Goal: Task Accomplishment & Management: Use online tool/utility

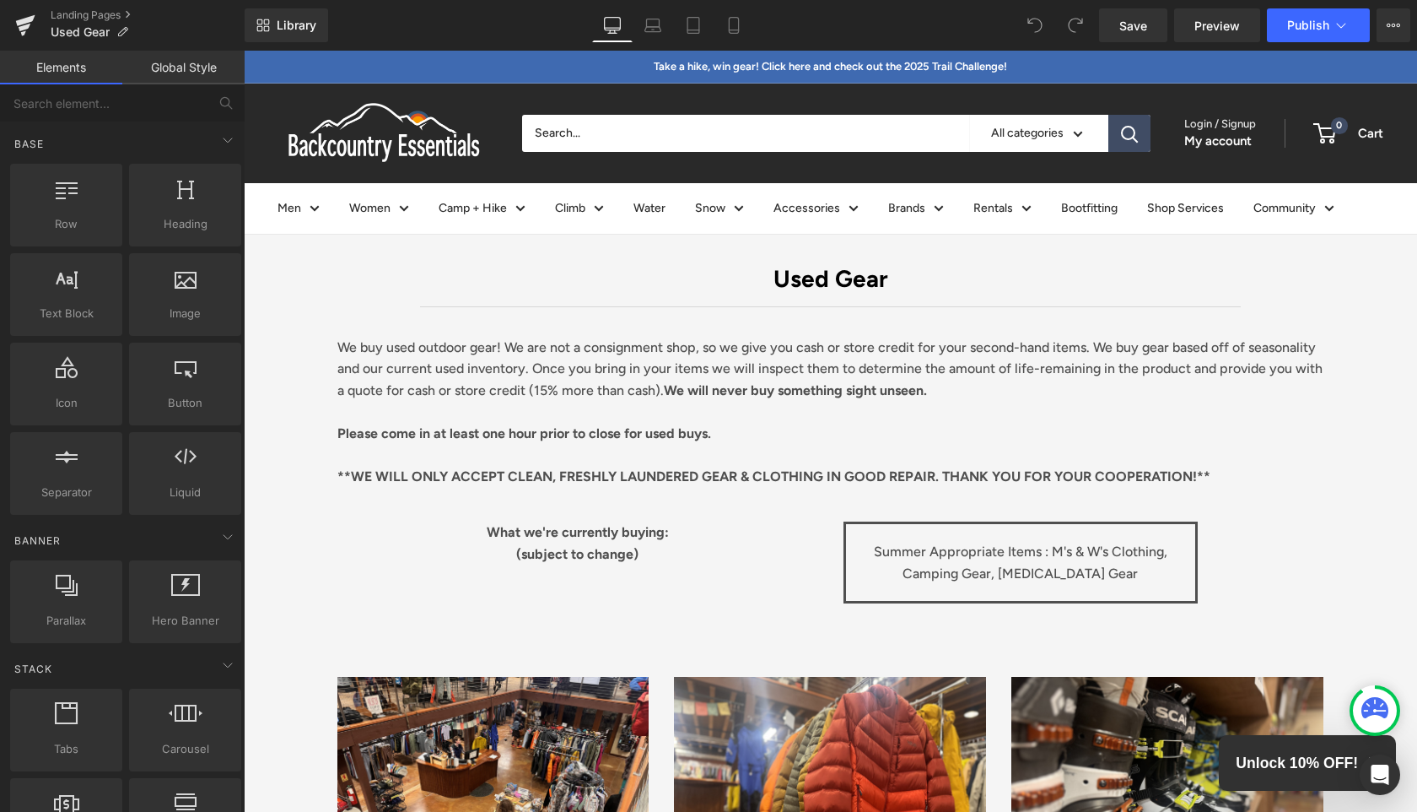
drag, startPoint x: 244, startPoint y: 51, endPoint x: 595, endPoint y: 563, distance: 620.9
click at [595, 564] on div "What we're currently buying: (subject to change)" at bounding box center [577, 553] width 481 height 65
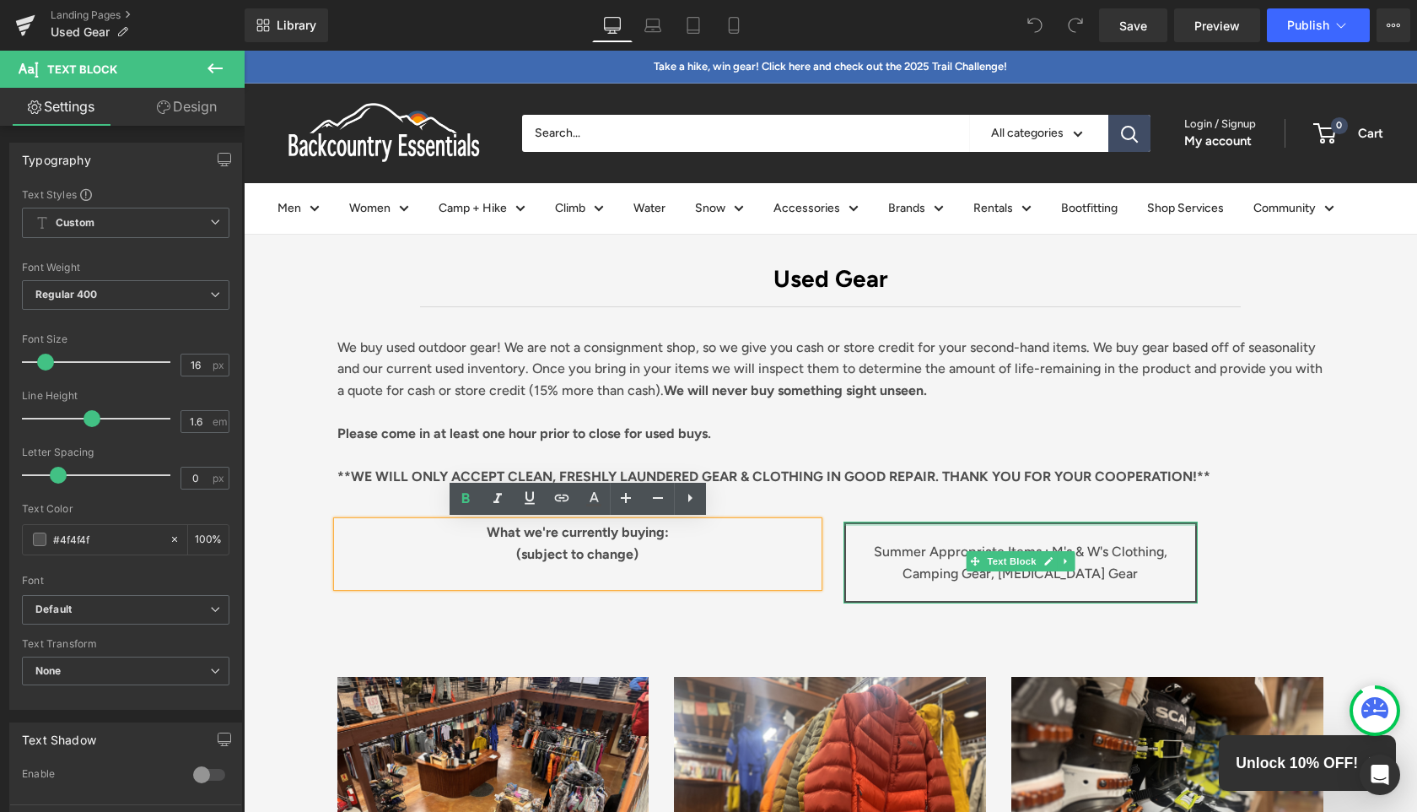
click at [1010, 550] on p "Summer Appropriate Items : M's & W's Clothing, Camping Gear, [MEDICAL_DATA] Gear" at bounding box center [1021, 562] width 332 height 43
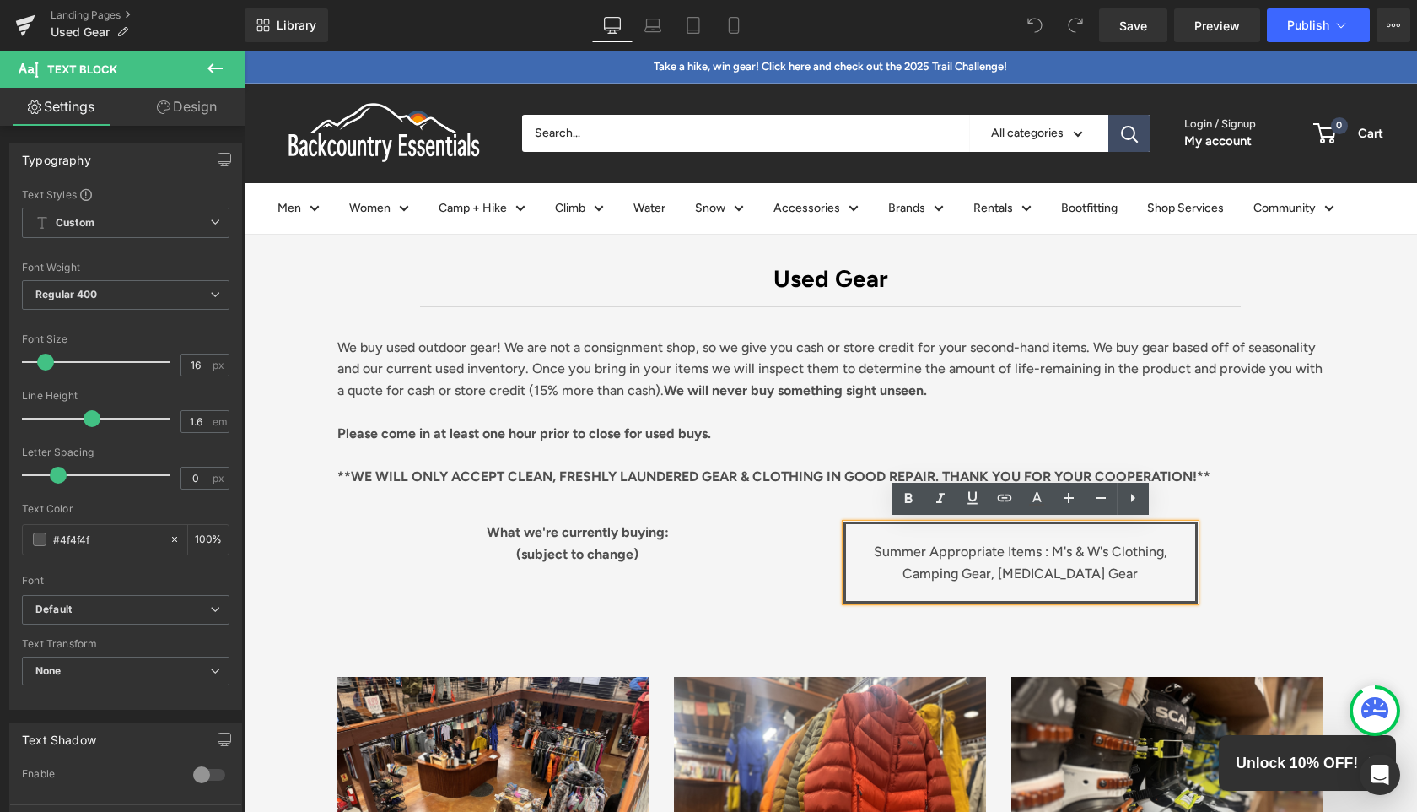
click at [1036, 549] on p "Summer Appropriate Items : M's & W's Clothing, Camping Gear, [MEDICAL_DATA] Gear" at bounding box center [1021, 562] width 332 height 43
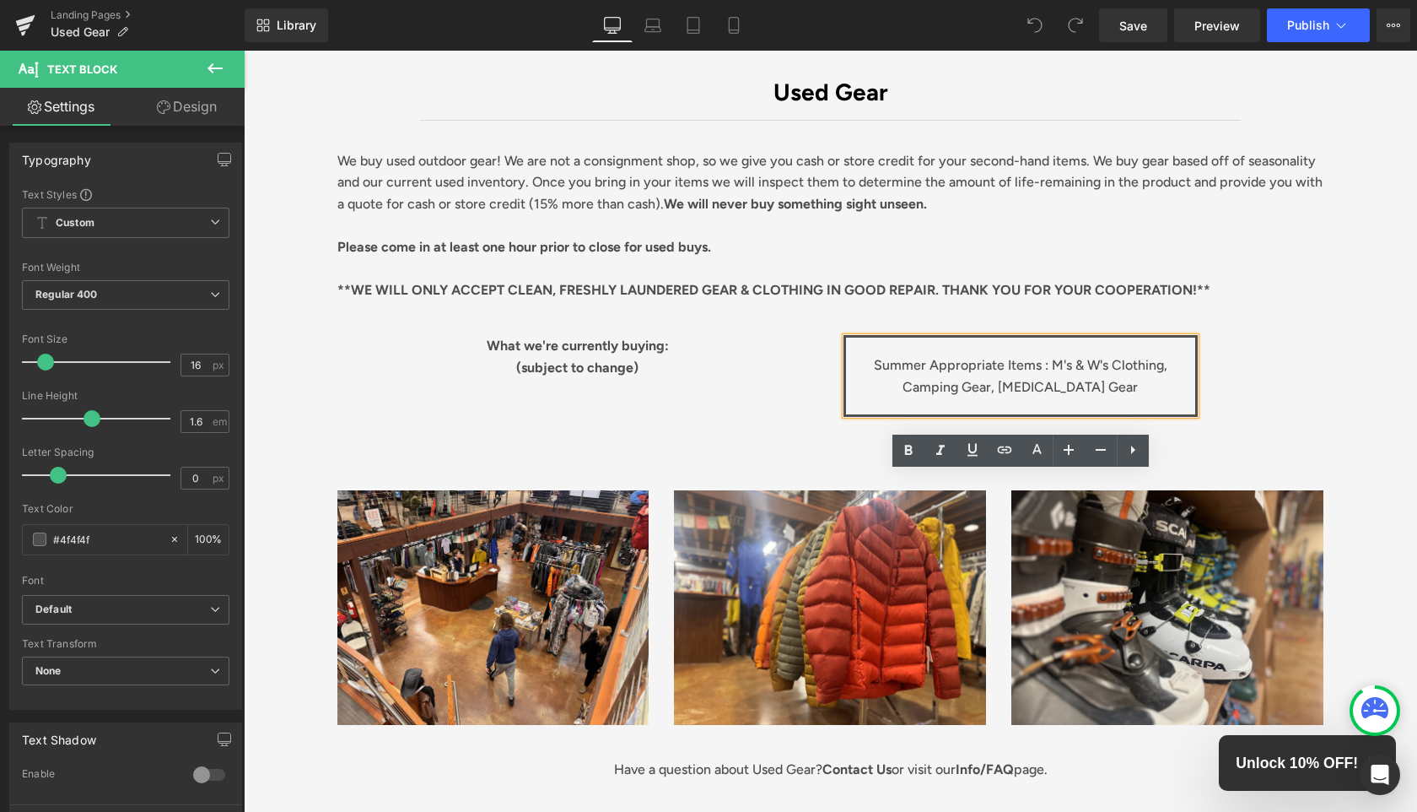
scroll to position [225, 0]
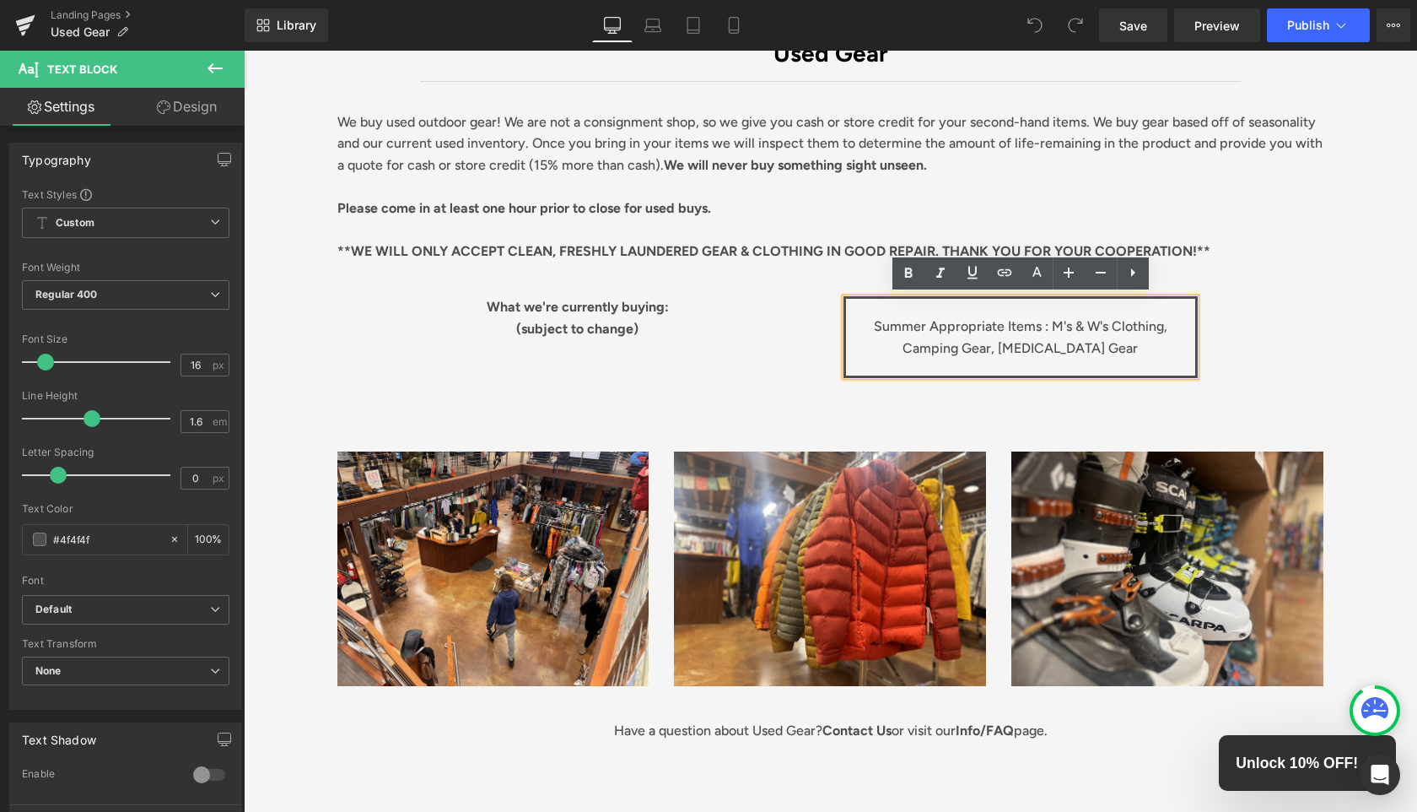
click at [1099, 325] on p "Summer Appropriate Items : M's & W's Clothing, Camping Gear, [MEDICAL_DATA] Gear" at bounding box center [1021, 337] width 332 height 43
click at [921, 324] on p "Summer Appropriate Items : M's & W's Clothing, Camping Gear, [MEDICAL_DATA] Gear" at bounding box center [1021, 337] width 332 height 43
click at [924, 324] on p "Summer Appropriate Items : M's & W's Clothing, Camping Gear, [MEDICAL_DATA] Gear" at bounding box center [1021, 337] width 332 height 43
drag, startPoint x: 929, startPoint y: 324, endPoint x: 871, endPoint y: 322, distance: 58.2
click at [871, 322] on p "Summer Appropriate Items : M's & W's Clothing, Camping Gear, [MEDICAL_DATA] Gear" at bounding box center [1021, 337] width 332 height 43
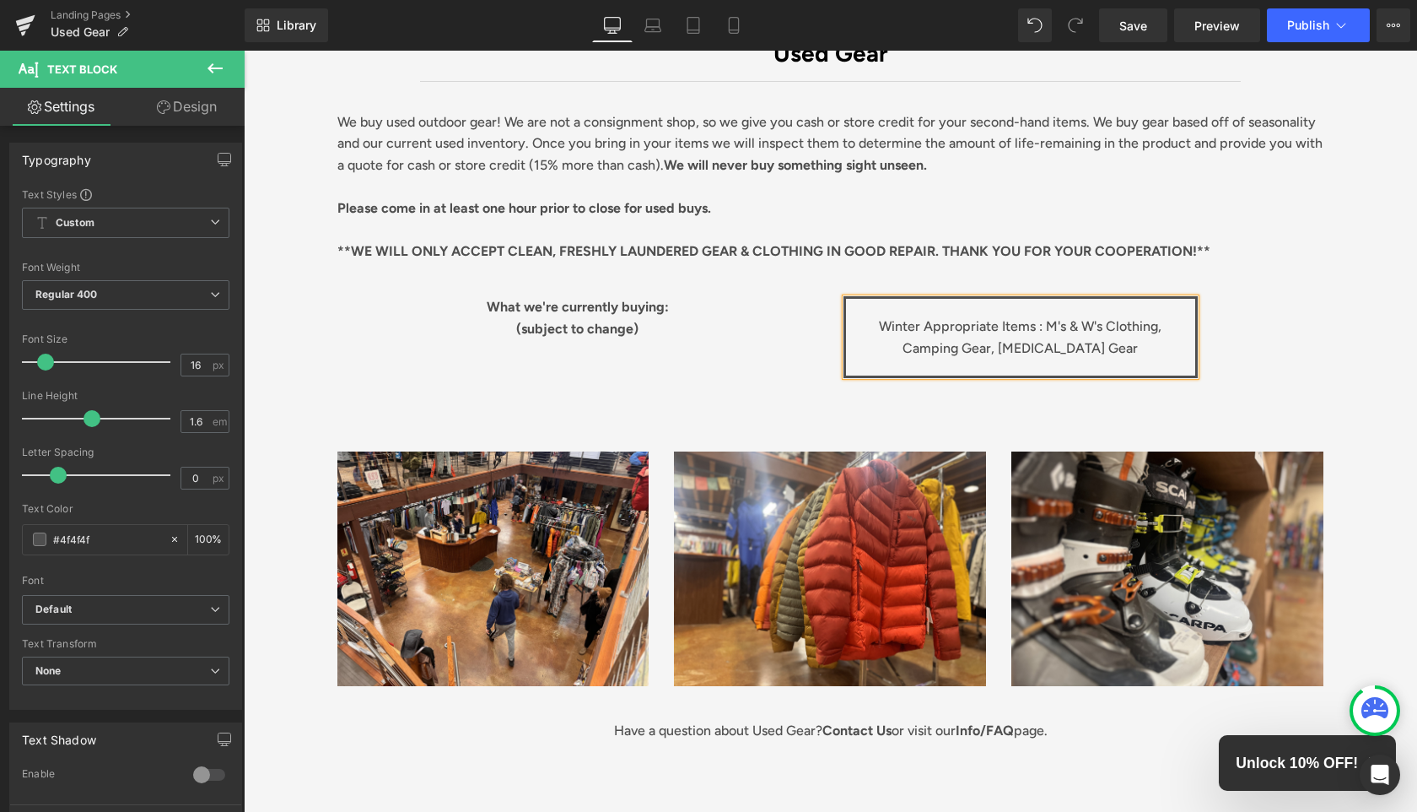
click at [1148, 356] on p "Winter Appropriate Items : M's & W's Clothing, Camping Gear, [MEDICAL_DATA] Gear" at bounding box center [1021, 337] width 332 height 43
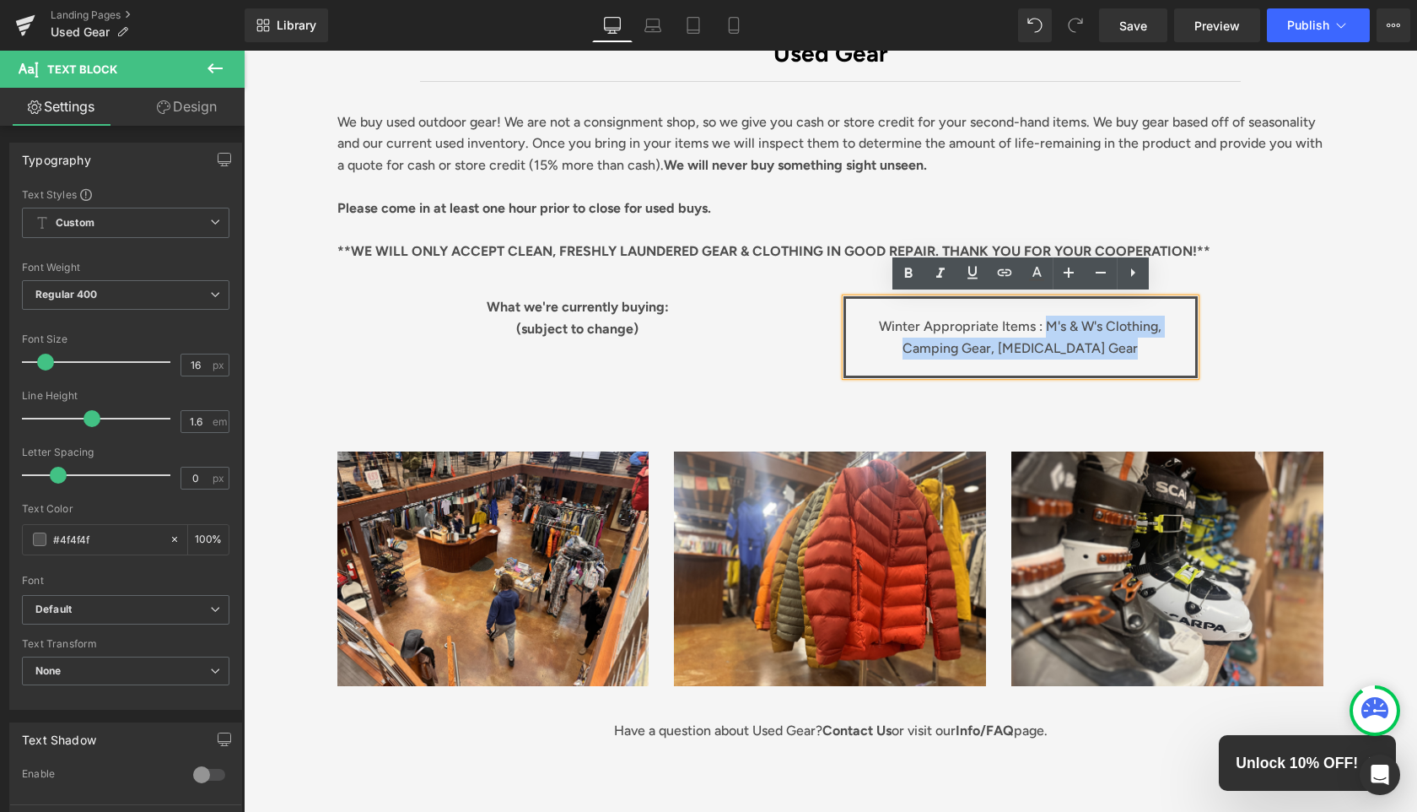
drag, startPoint x: 1109, startPoint y: 343, endPoint x: 1016, endPoint y: 323, distance: 94.8
click at [1016, 324] on p "Winter Appropriate Items : M's & W's Clothing, Camping Gear, [MEDICAL_DATA] Gear" at bounding box center [1021, 337] width 332 height 43
click at [1179, 326] on p "Winter Appropriate Items : M's & W's Clothing, Camping Gear, [MEDICAL_DATA] Gear" at bounding box center [1021, 337] width 332 height 43
drag, startPoint x: 969, startPoint y: 345, endPoint x: 1134, endPoint y: 321, distance: 167.1
click at [1134, 321] on p "Winter Appropriate Items : M's & W's Clothing, Camping Gear, [MEDICAL_DATA] Gear" at bounding box center [1021, 337] width 332 height 43
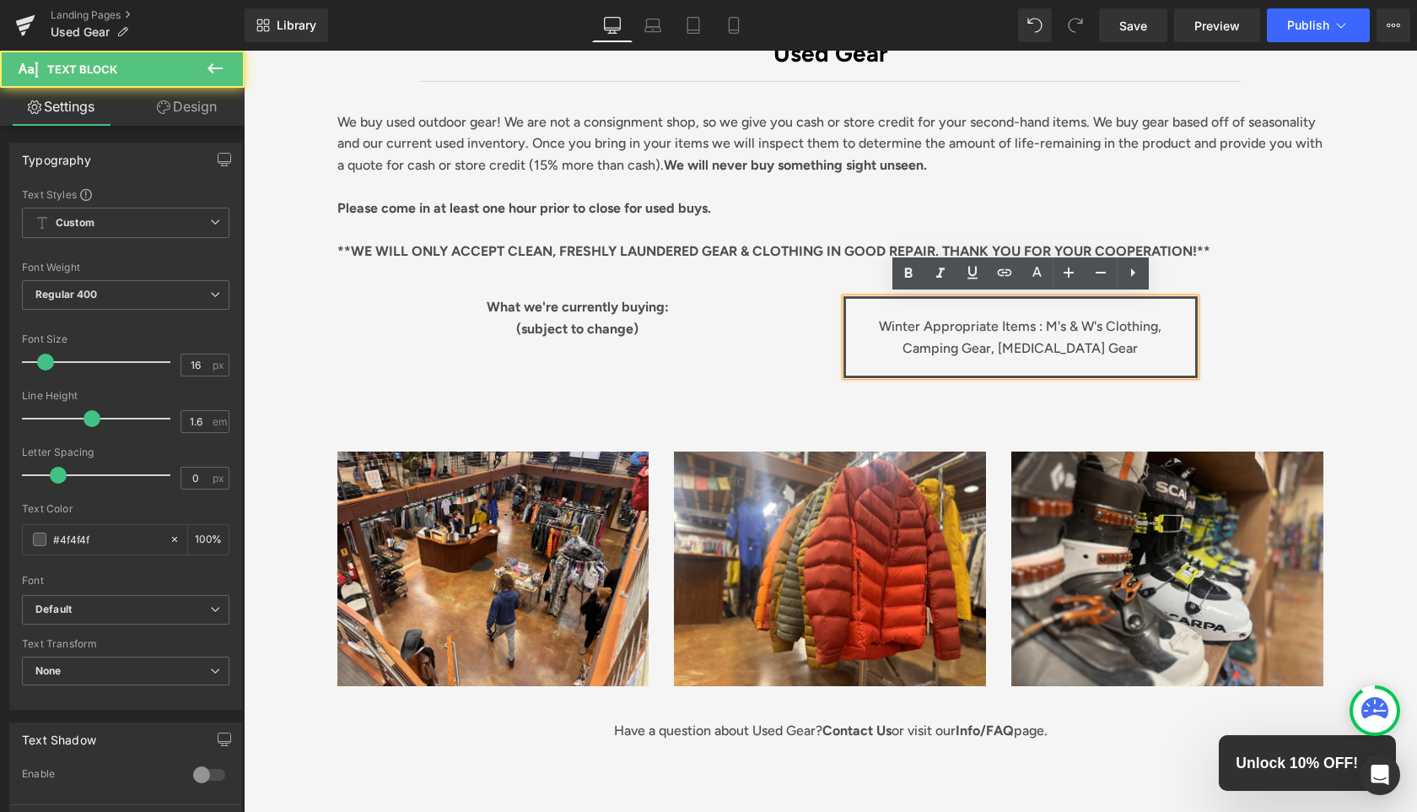
click at [1119, 327] on p "Winter Appropriate Items : M's & W's Clothing, Camping Gear, [MEDICAL_DATA] Gear" at bounding box center [1021, 337] width 332 height 43
click at [1140, 327] on p "Winter Appropriate Items : M's & W's Clothing, Camping Gear, [MEDICAL_DATA] Gear" at bounding box center [1021, 337] width 332 height 43
click at [1126, 327] on p "Winter Appropriate Items : M's & W's Clothing, Camping Gear, [MEDICAL_DATA] Gear" at bounding box center [1021, 337] width 332 height 43
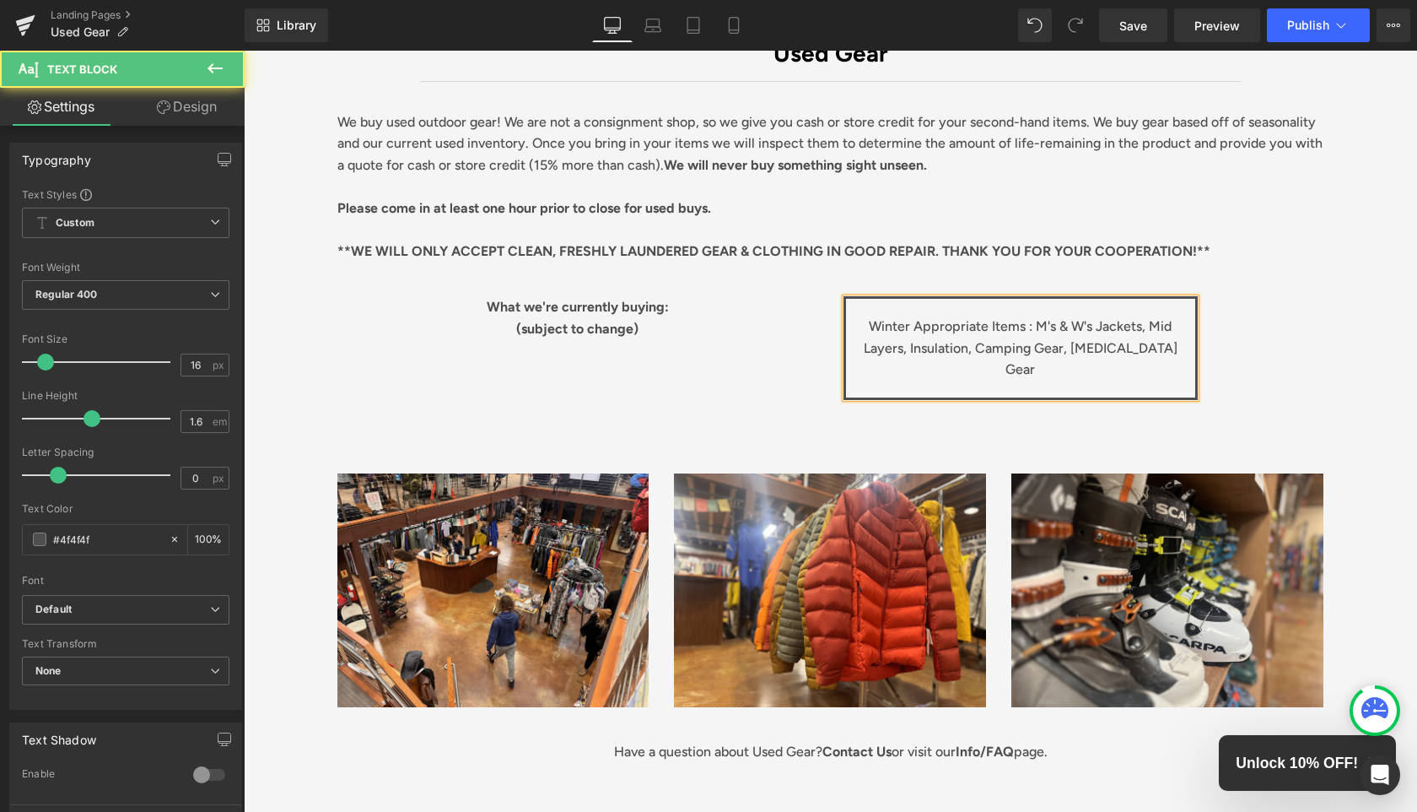
click at [899, 347] on p "Winter Appropriate Items : M's & W's Jackets, Mid Layers, Insulation, Camping G…" at bounding box center [1021, 348] width 332 height 65
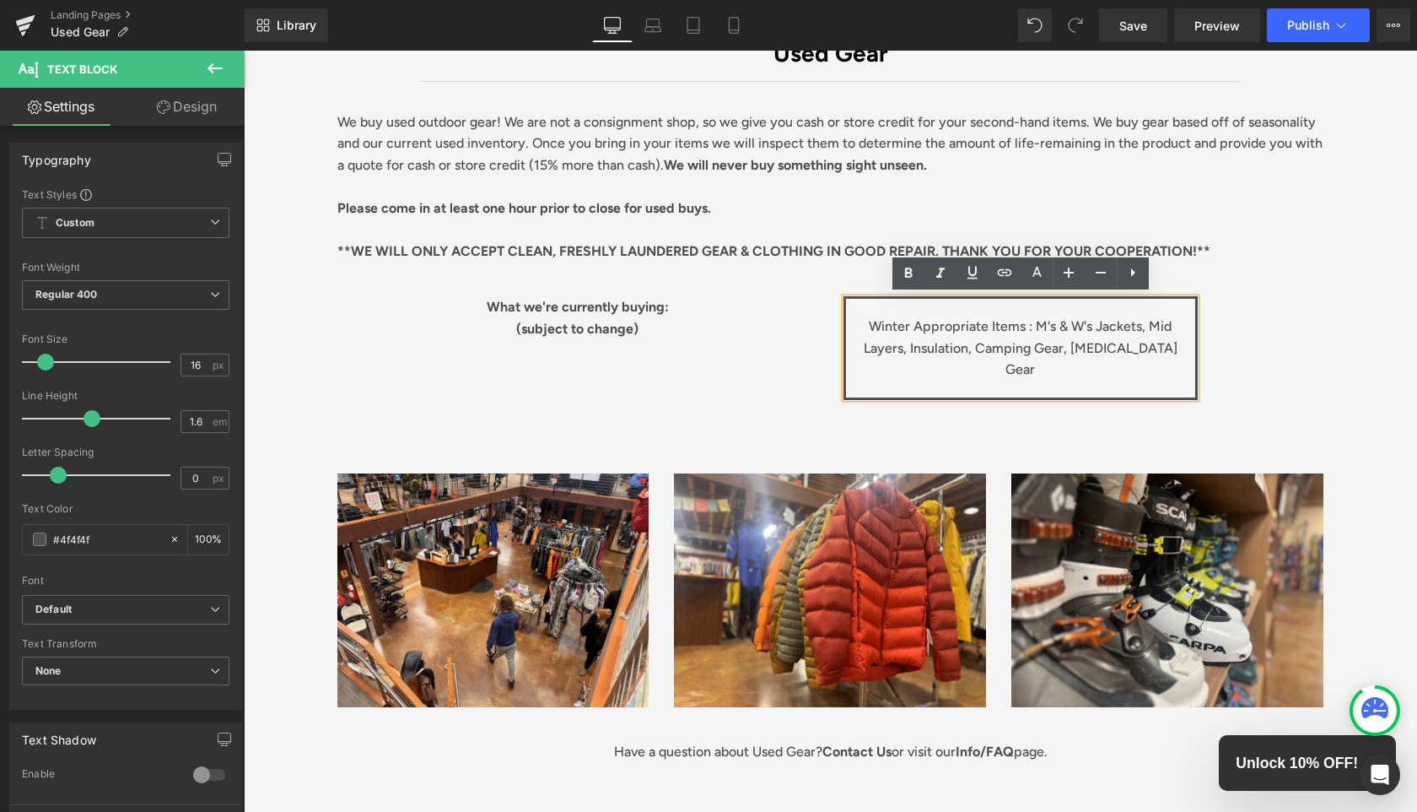
click at [965, 353] on p "Winter Appropriate Items : M's & W's Jackets, Mid Layers, Insulation, Camping G…" at bounding box center [1021, 348] width 332 height 65
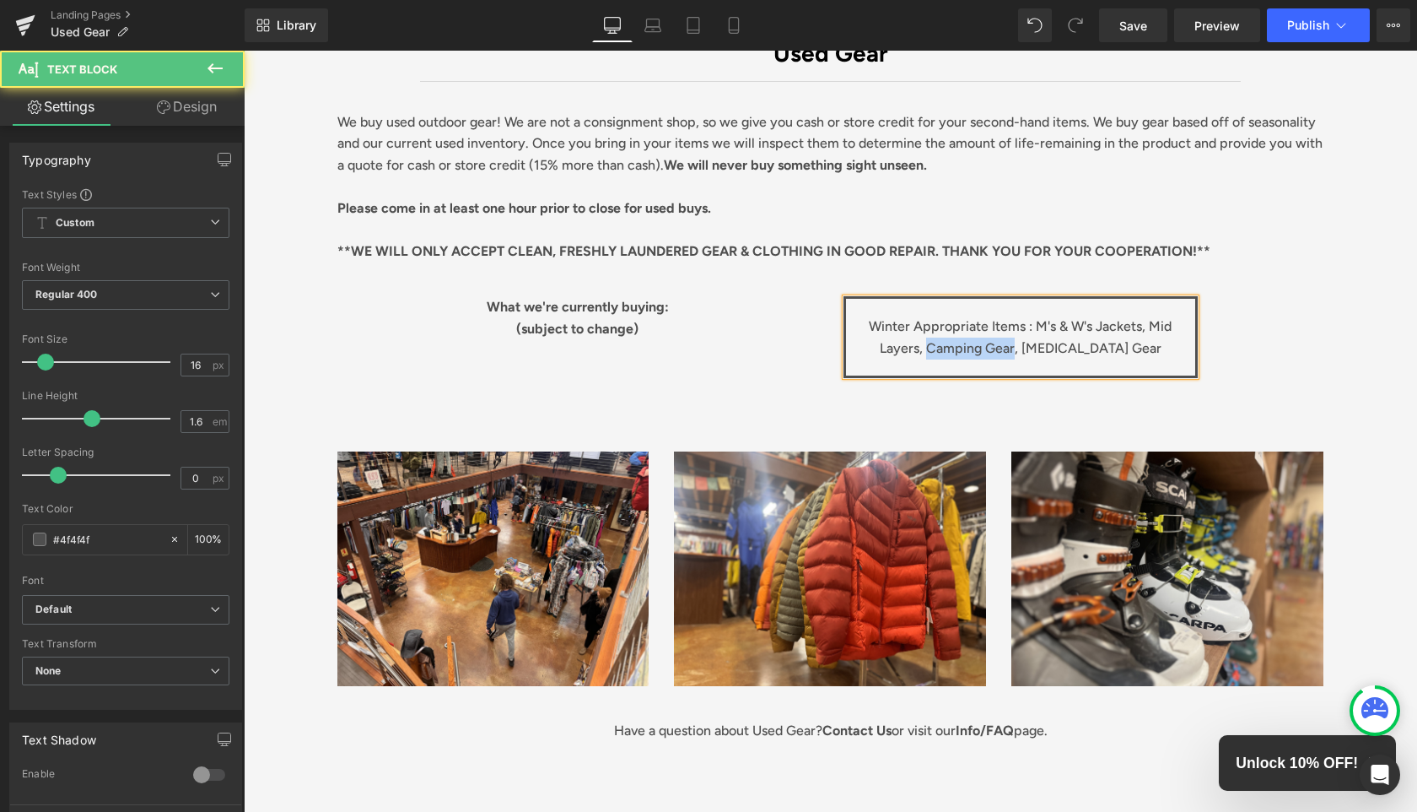
drag, startPoint x: 1019, startPoint y: 348, endPoint x: 937, endPoint y: 347, distance: 81.9
click at [937, 347] on p "Winter Appropriate Items : M's & W's Jackets, Mid Layers, Camping Gear, [MEDICA…" at bounding box center [1021, 337] width 332 height 43
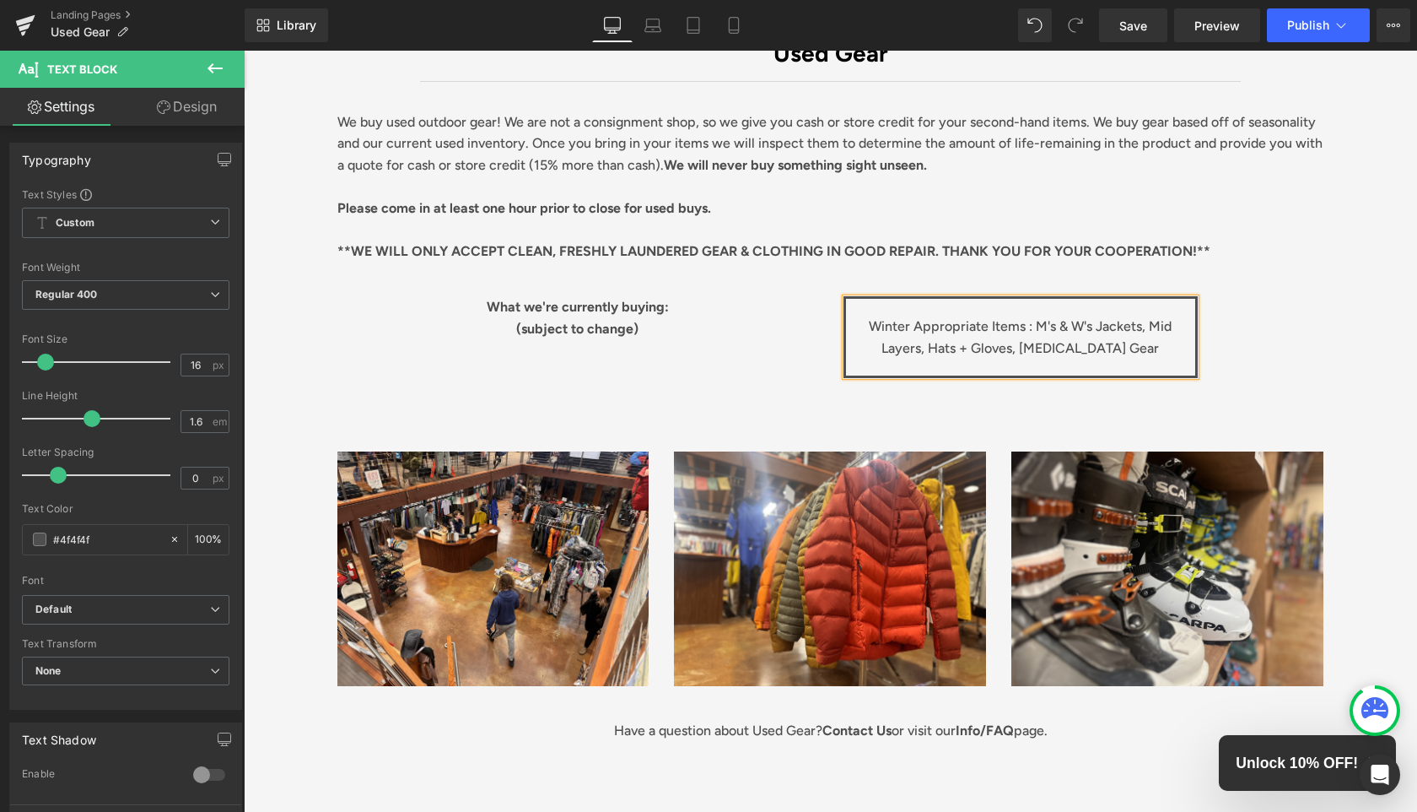
click at [1158, 350] on p "Winter Appropriate Items : M's & W's Jackets, Mid Layers, Hats + Gloves, [MEDIC…" at bounding box center [1021, 337] width 332 height 43
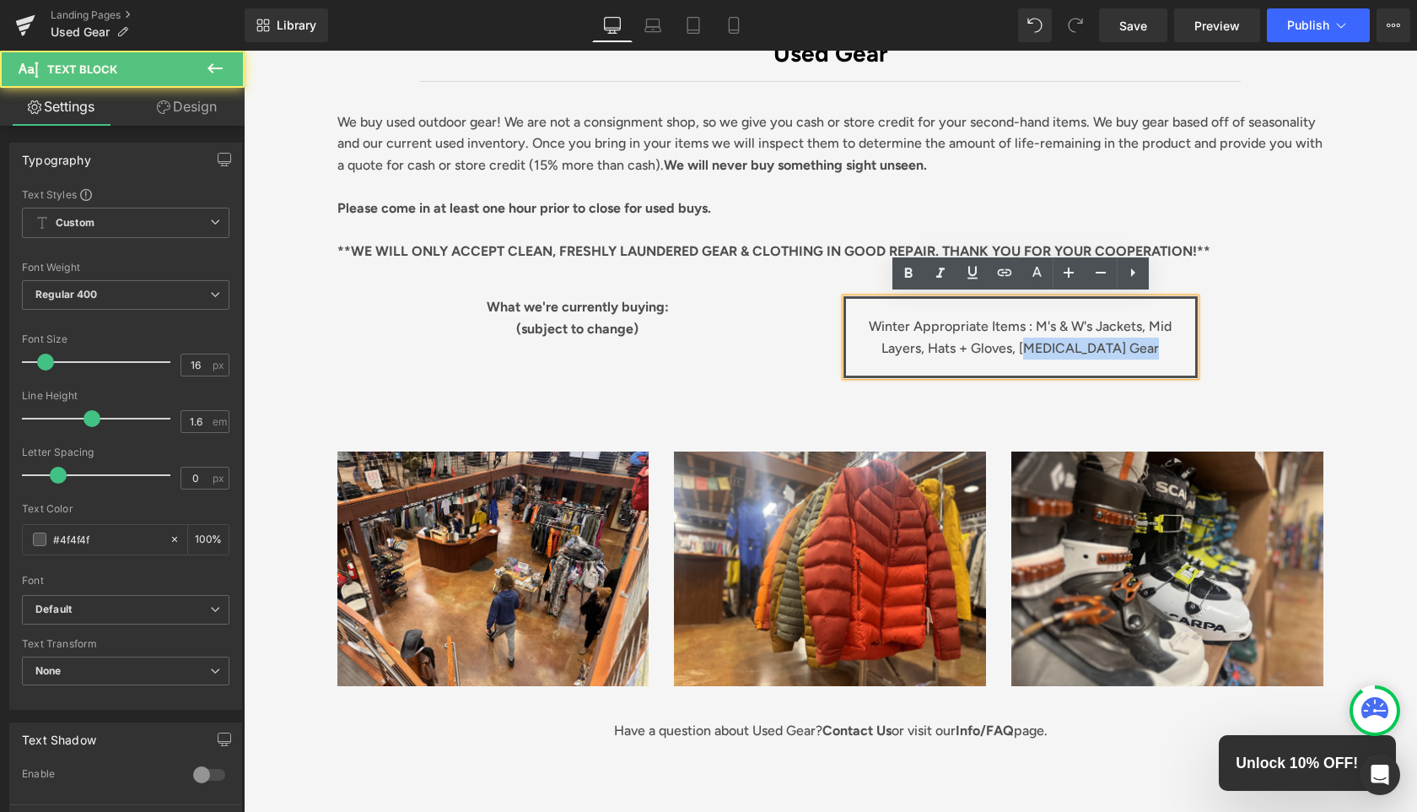
drag, startPoint x: 1164, startPoint y: 350, endPoint x: 1039, endPoint y: 349, distance: 125.7
click at [1039, 349] on p "Winter Appropriate Items : M's & W's Jackets, Mid Layers, Hats + Gloves, [MEDIC…" at bounding box center [1021, 337] width 332 height 43
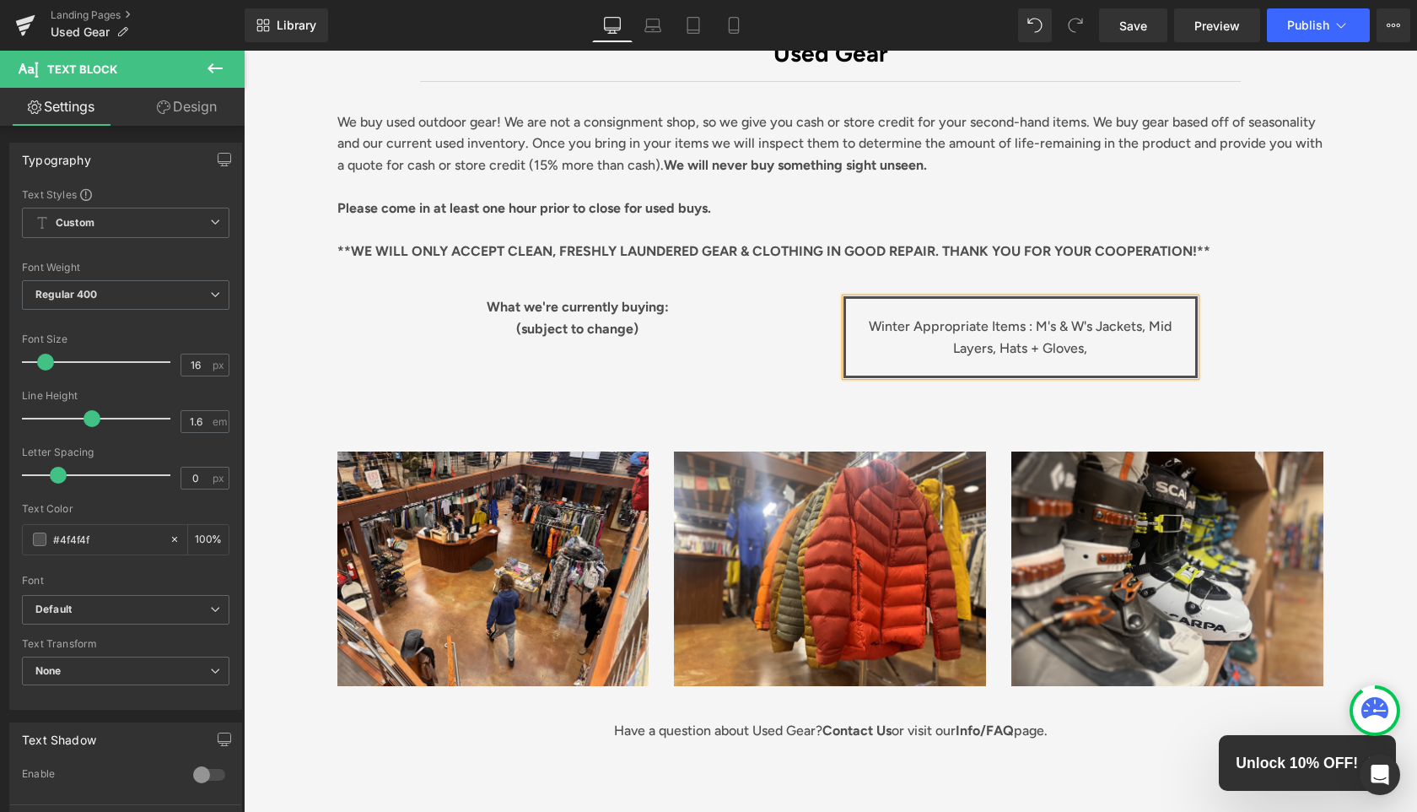
click at [1096, 327] on p "Winter Appropriate Items : M's & W's Jackets, Mid Layers, Hats + Gloves," at bounding box center [1021, 337] width 332 height 43
click at [1150, 357] on div "Winter Appropriate Items : M's & W's - Jackets, Mid Layers, Hats + Gloves," at bounding box center [1021, 337] width 354 height 82
click at [996, 344] on p "Winter Appropriate Items : M's & W's - Jackets, Mid Layers, Hats + Gloves," at bounding box center [1021, 337] width 332 height 43
click at [1175, 320] on p "Winter Appropriate Items : M's & W's - Jackets, Mid Layers, Bottoms Hats + Glov…" at bounding box center [1021, 337] width 332 height 43
click at [914, 344] on p "Winter Appropriate Items : M's & W's - Jackets, Mid- Layers, Bottoms Hats + Glo…" at bounding box center [1021, 337] width 332 height 43
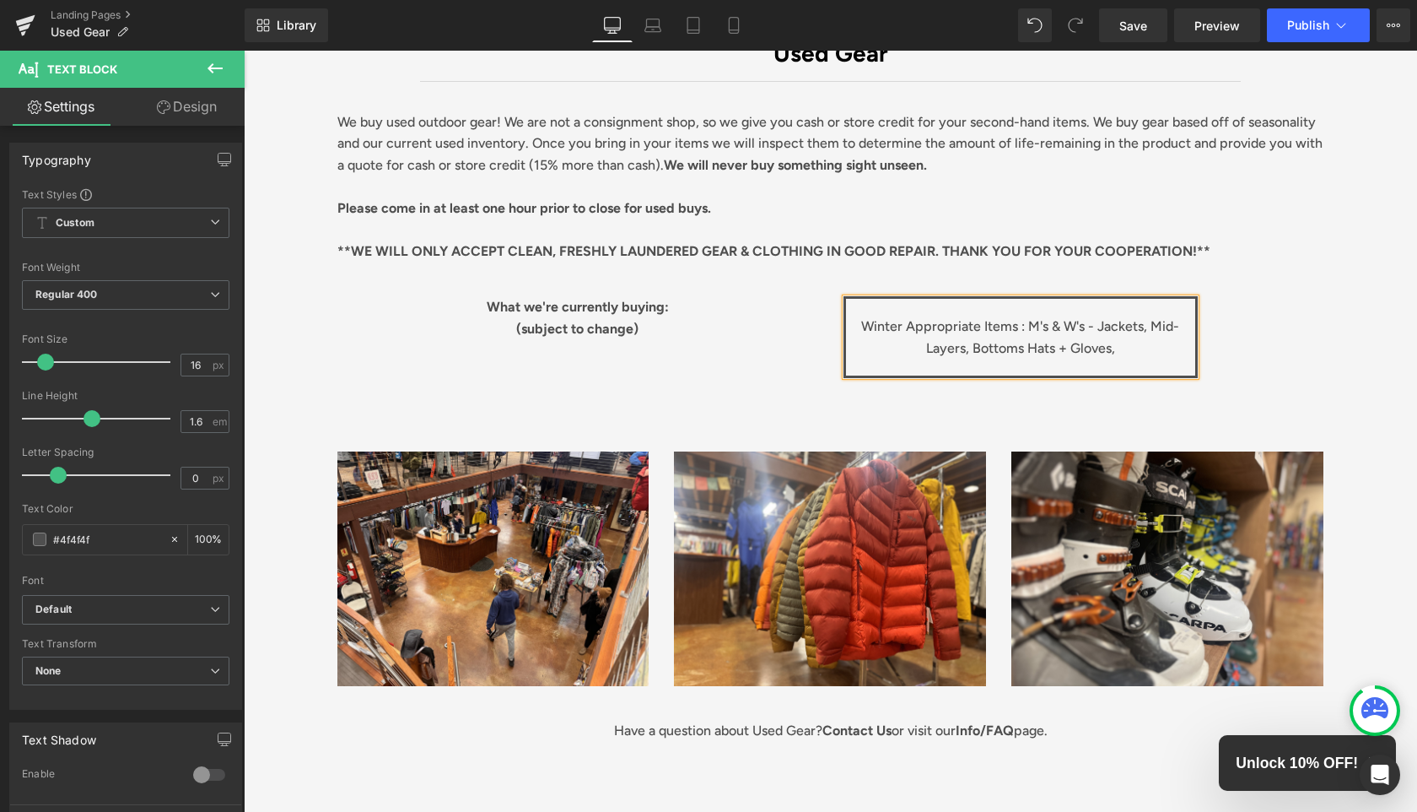
click at [1281, 339] on div "Winter Appropriate Items : M's & W's - Jackets, Mid- Layers, Bottoms Hats + Glo…" at bounding box center [1084, 337] width 506 height 82
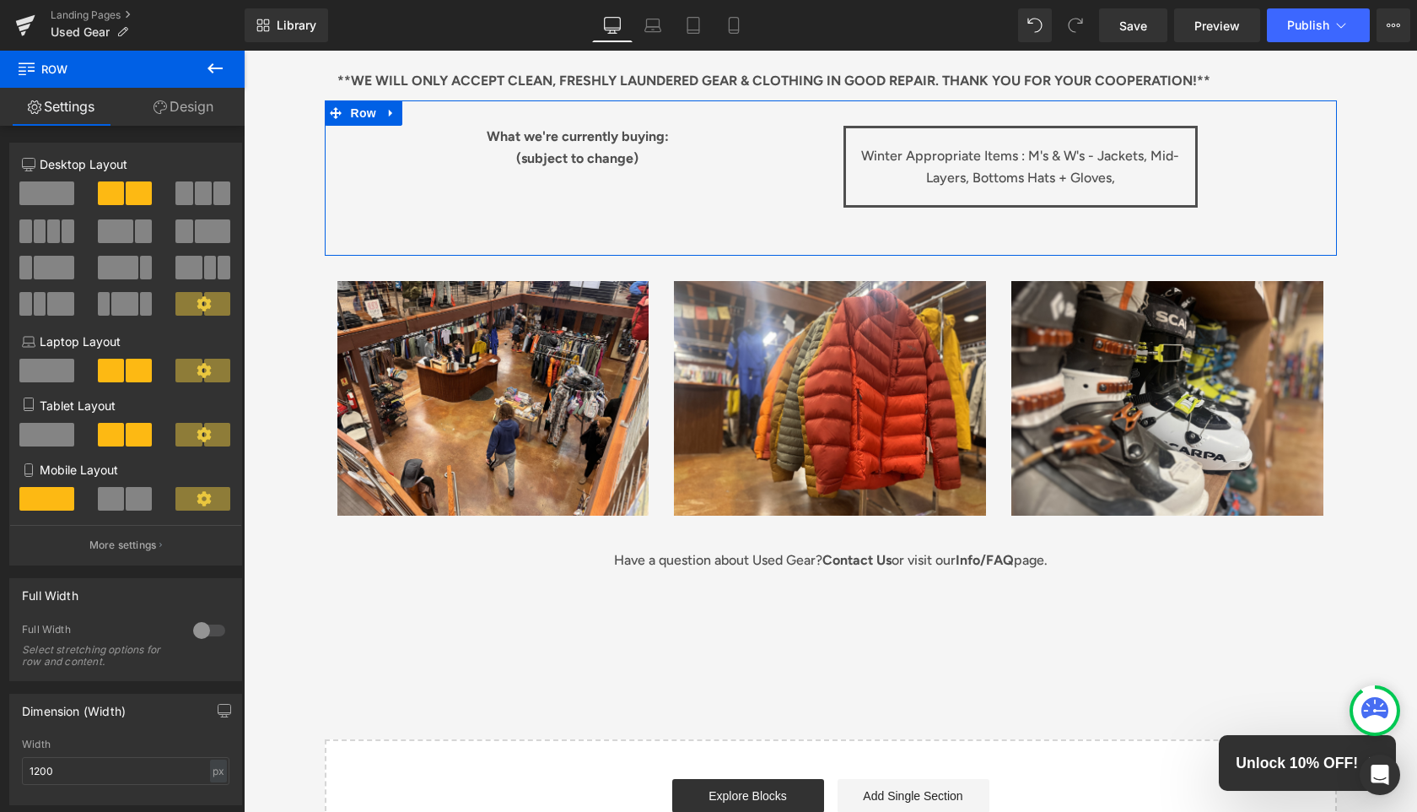
scroll to position [398, 0]
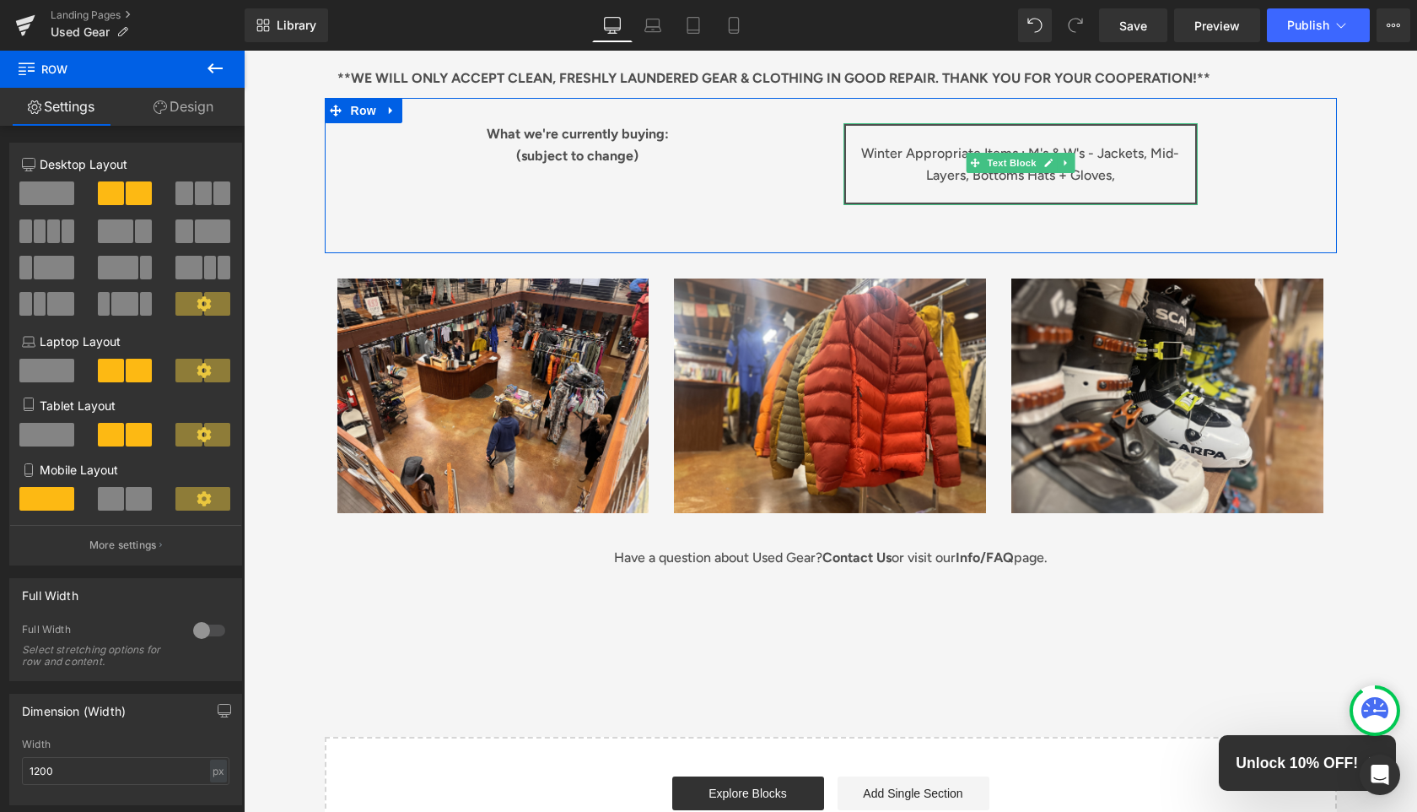
click at [1159, 179] on p "Winter Appropriate Items : M's & W's - Jackets, Mid- Layers, Bottoms Hats + Glo…" at bounding box center [1021, 164] width 332 height 43
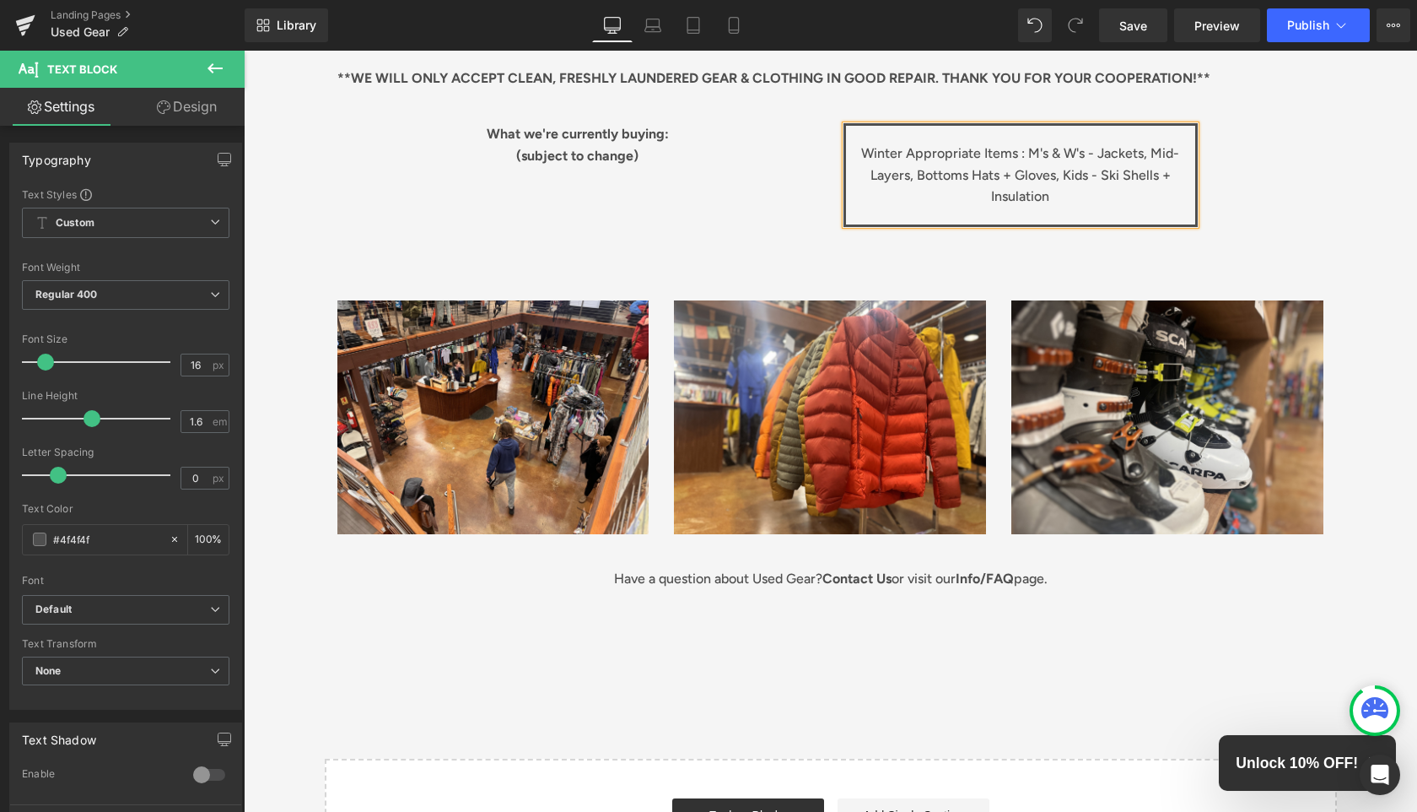
click at [966, 170] on p "Winter Appropriate Items : M's & W's - Jackets, Mid- Layers, Bottoms Hats + Glo…" at bounding box center [1021, 175] width 332 height 65
click at [1061, 171] on p "Winter Appropriate Items : M's & W's - Jackets, Mid- Layers, Bottoms, Hats + Gl…" at bounding box center [1021, 175] width 332 height 65
click at [1277, 179] on div "Winter Appropriate Items : M's & W's - Jackets, Mid- Layers, Bottoms, Hats + Gl…" at bounding box center [1084, 175] width 506 height 104
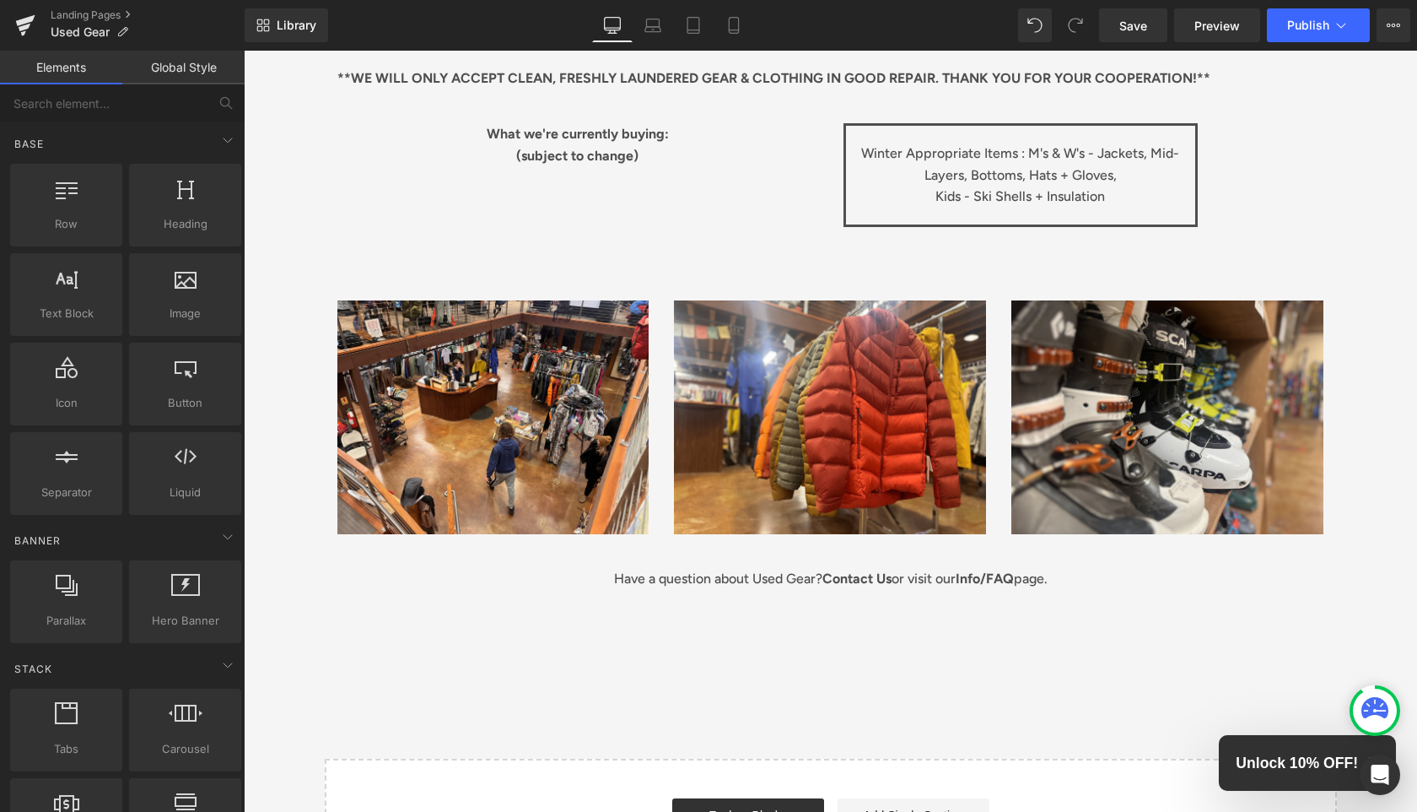
click at [1407, 221] on div "Used Gear Heading Separator Text Block We buy used outdoor gear! We are not a c…" at bounding box center [831, 366] width 1174 height 1061
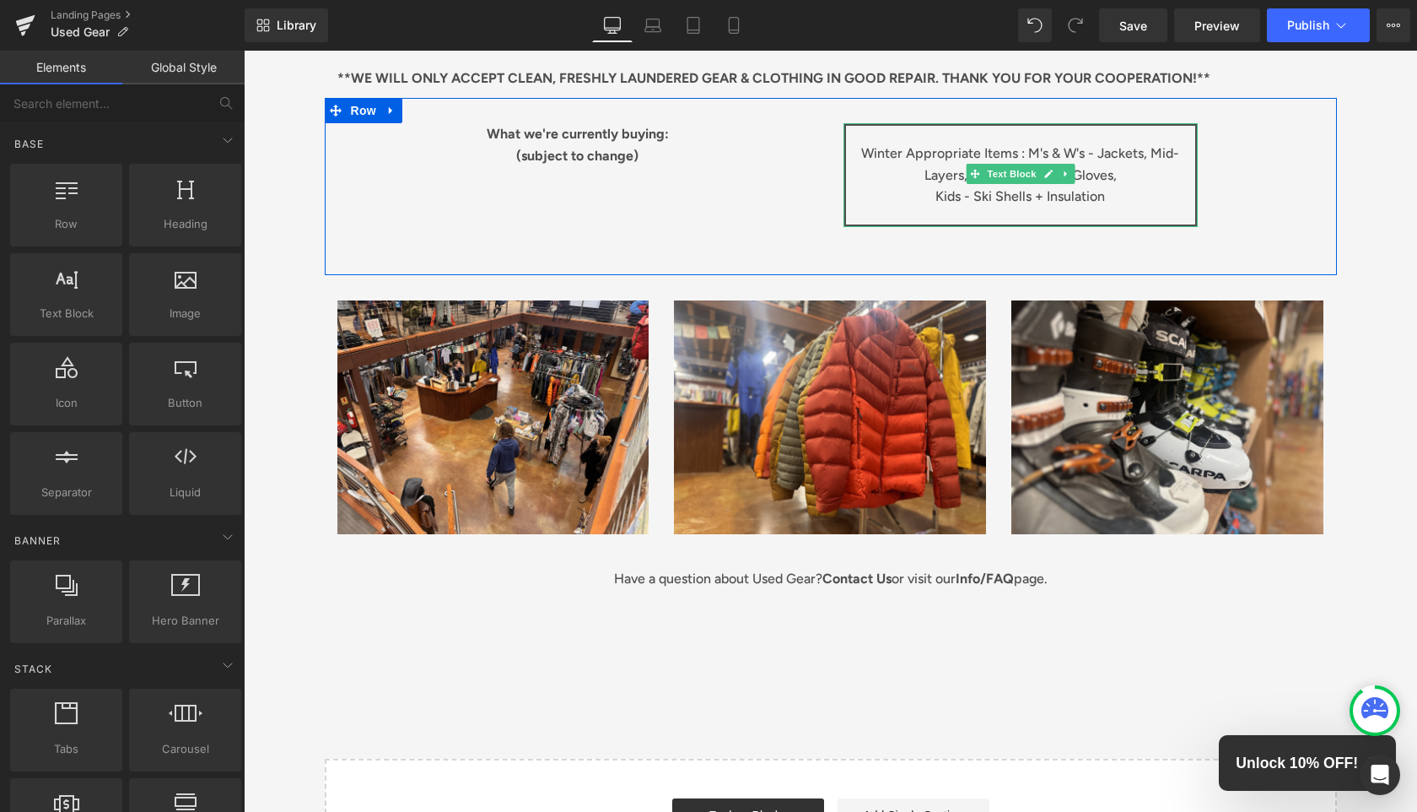
click at [1023, 149] on p "Winter Appropriate Items : M's & W's - Jackets, Mid- Layers, Bottoms, Hats + Gl…" at bounding box center [1021, 175] width 332 height 65
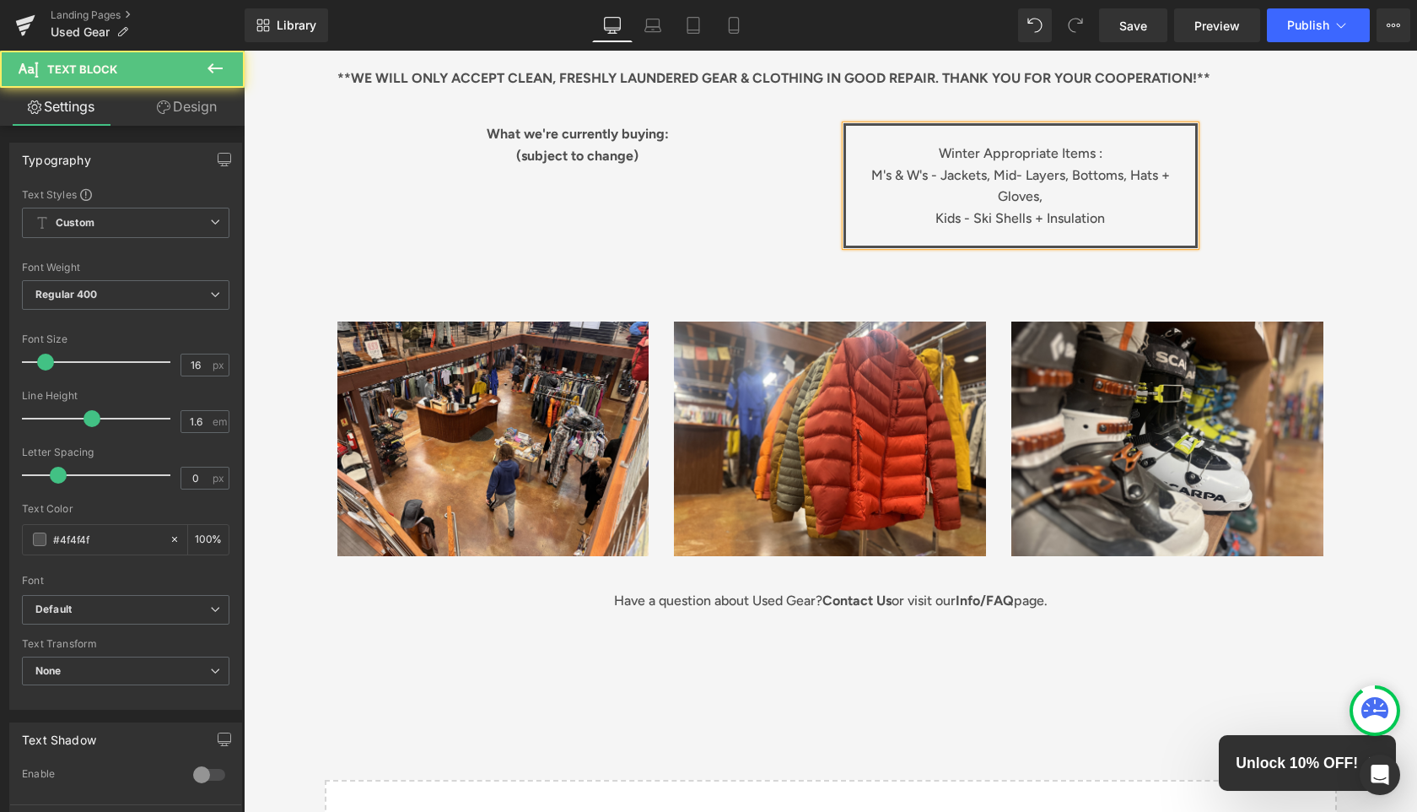
click at [1134, 172] on p "Winter Appropriate Items : M's & W's - Jackets, Mid- Layers, Bottoms, Hats + Gl…" at bounding box center [1021, 186] width 332 height 86
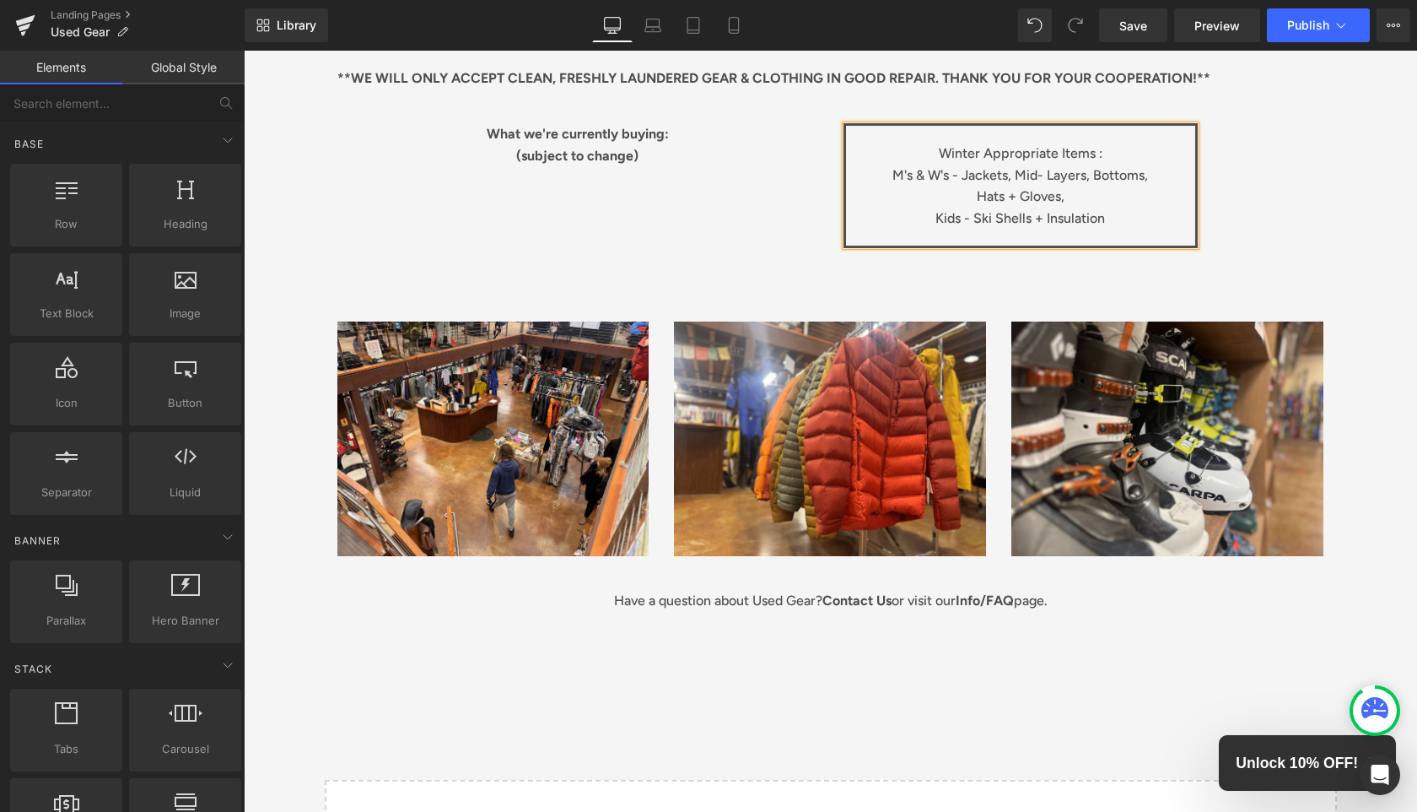
click at [1340, 286] on div "Used Gear Heading Separator Text Block We buy used outdoor gear! We are not a c…" at bounding box center [831, 377] width 1174 height 1082
click at [1147, 23] on span "Save" at bounding box center [1134, 26] width 28 height 18
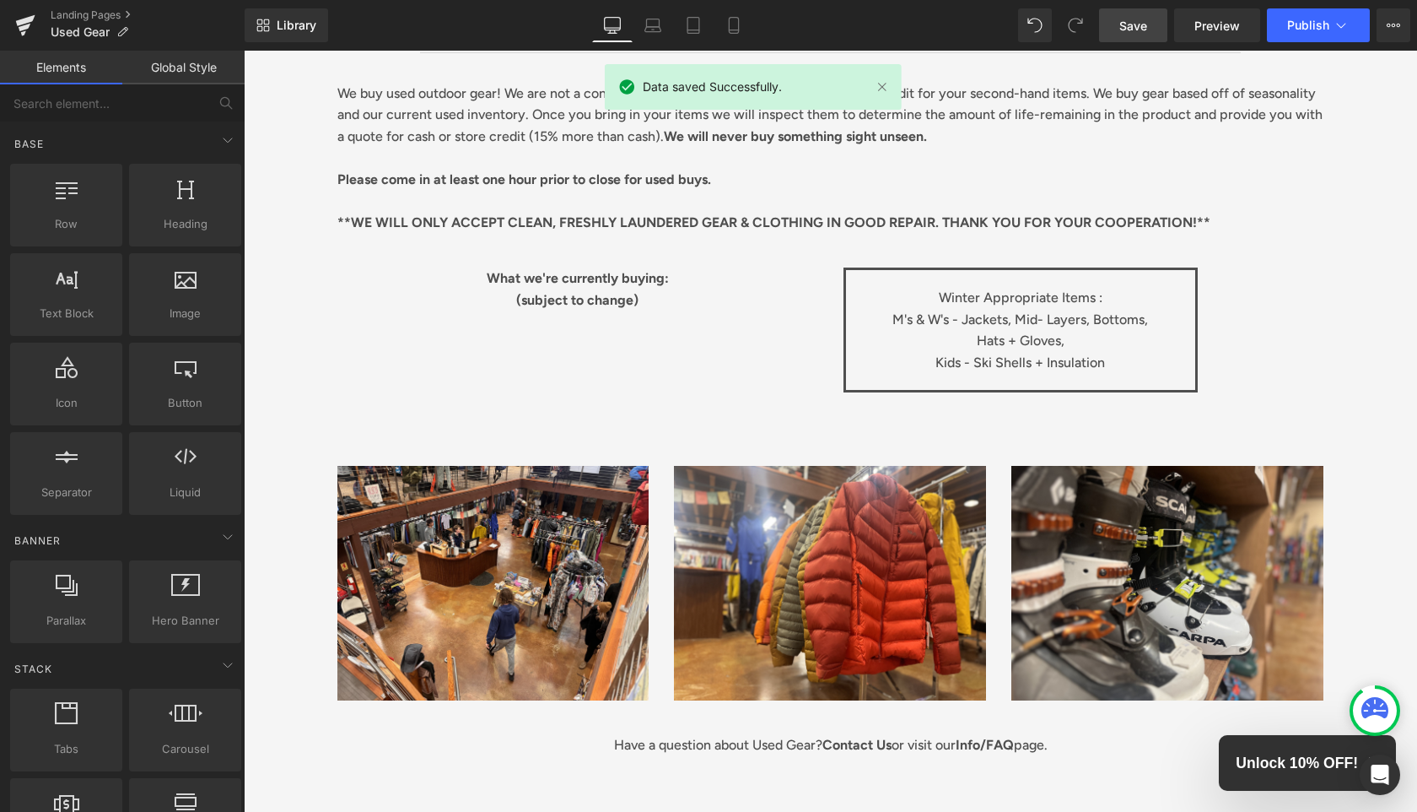
scroll to position [247, 0]
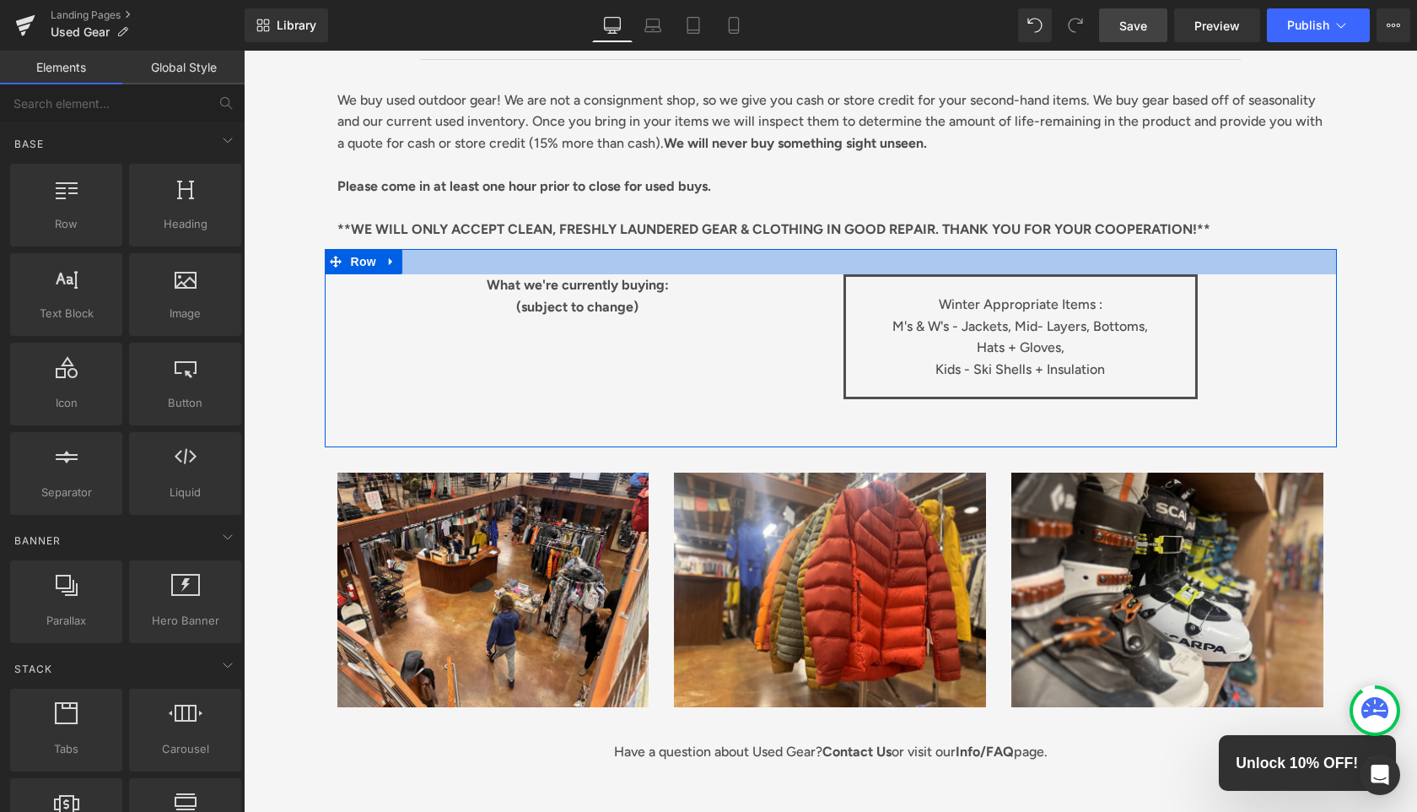
click at [1302, 251] on div at bounding box center [831, 261] width 1012 height 25
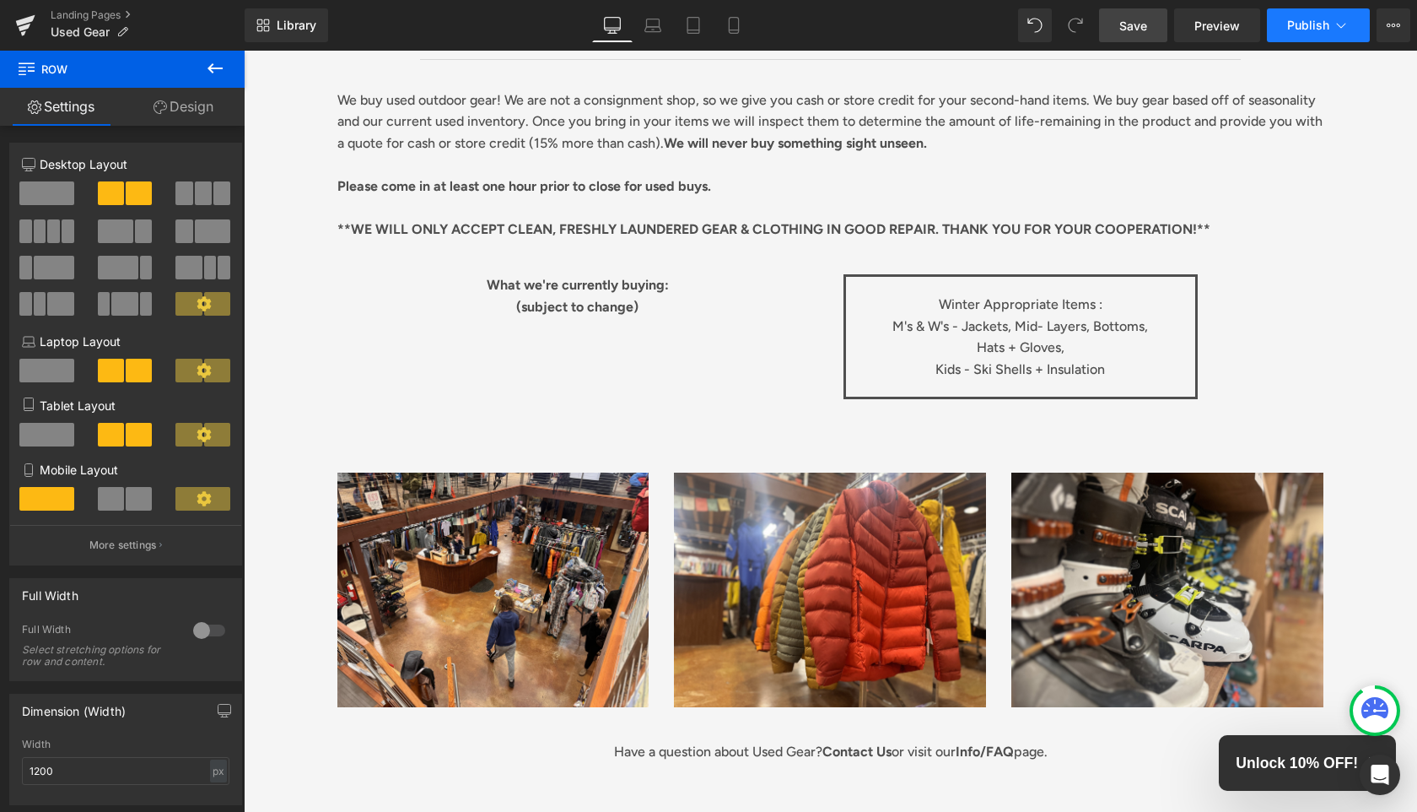
click at [1304, 32] on span "Publish" at bounding box center [1309, 25] width 42 height 13
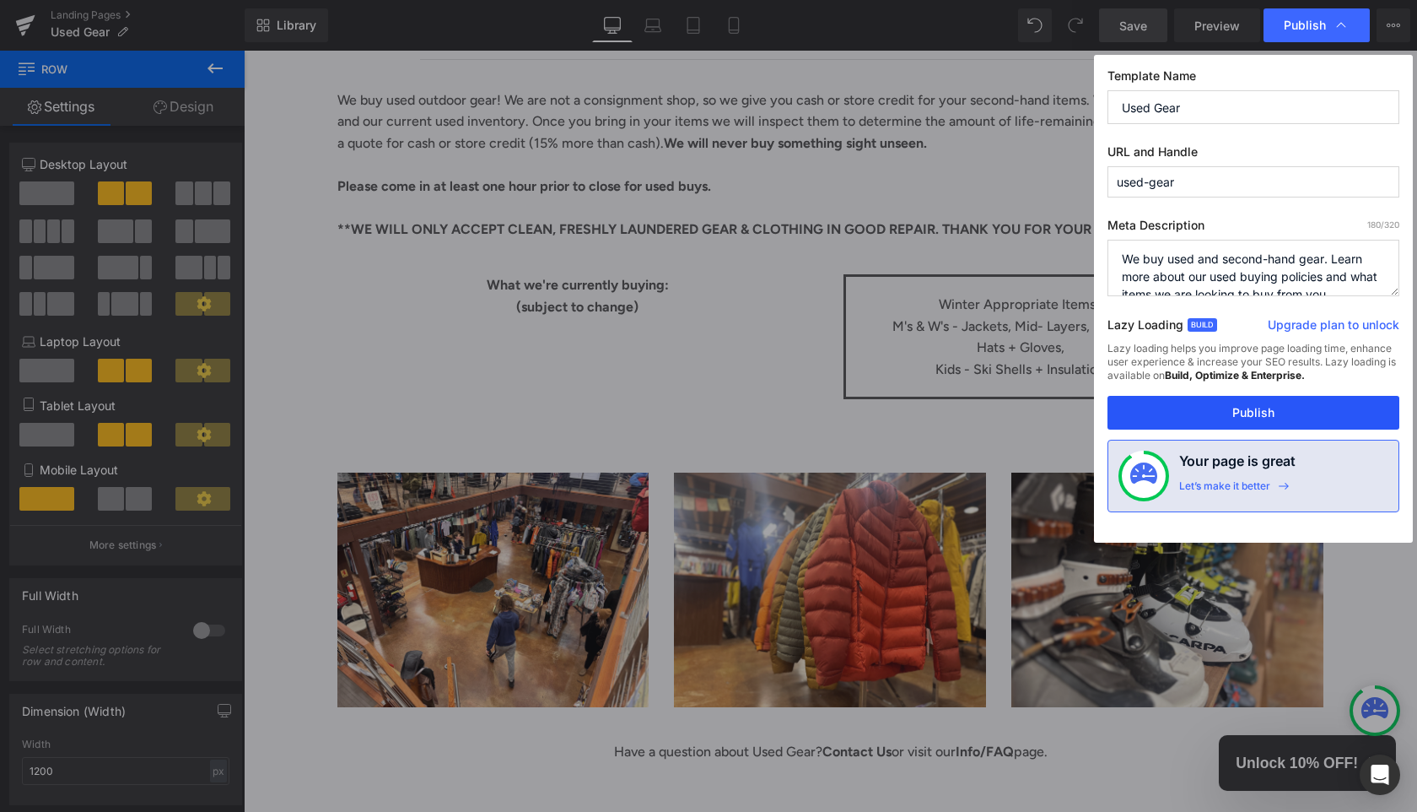
click at [1305, 418] on button "Publish" at bounding box center [1254, 413] width 292 height 34
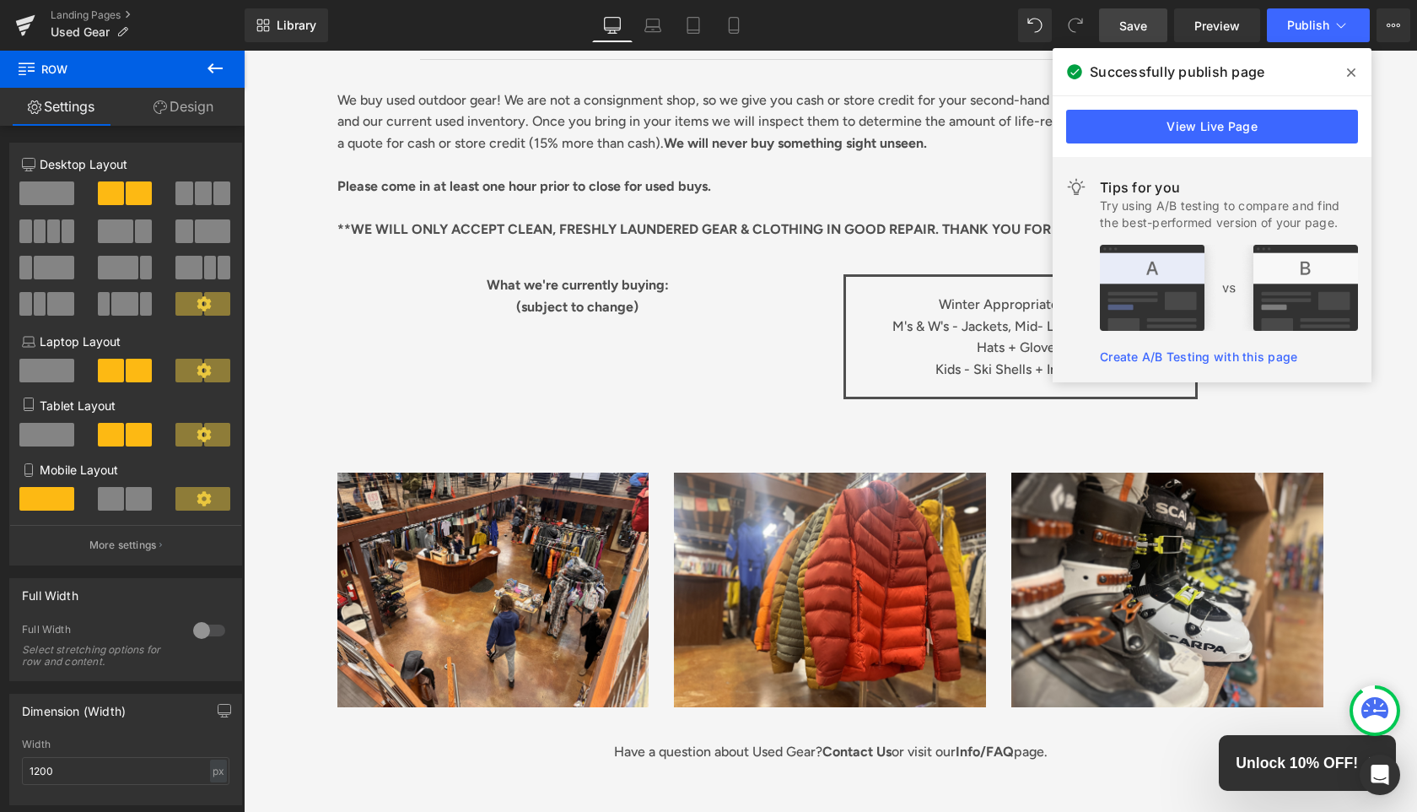
click at [1409, 444] on div "Used Gear Heading Separator Text Block We buy used outdoor gear! We are not a c…" at bounding box center [831, 528] width 1174 height 1082
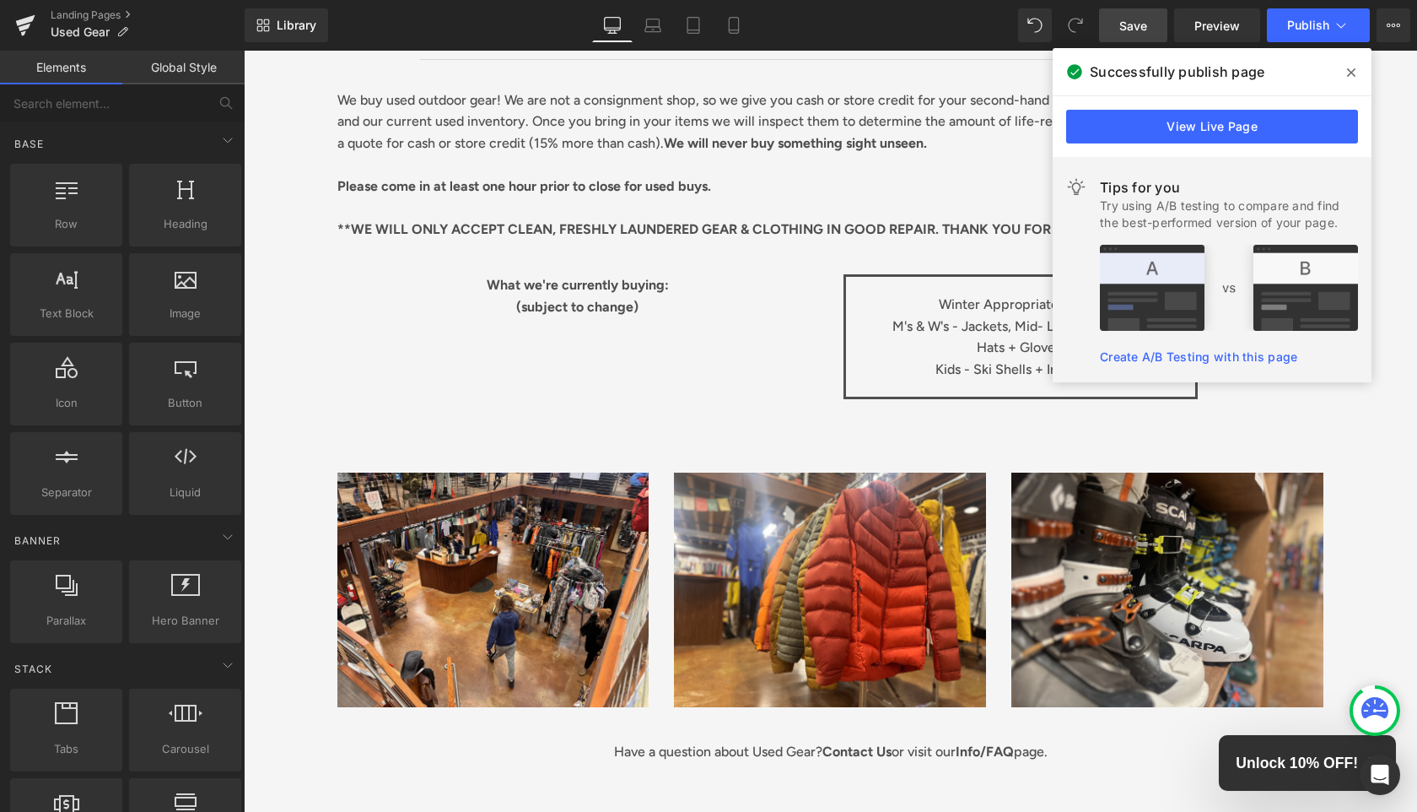
click at [1391, 430] on div "Used Gear Heading Separator Text Block We buy used outdoor gear! We are not a c…" at bounding box center [831, 528] width 1174 height 1082
click at [1308, 24] on span "Publish" at bounding box center [1309, 25] width 42 height 13
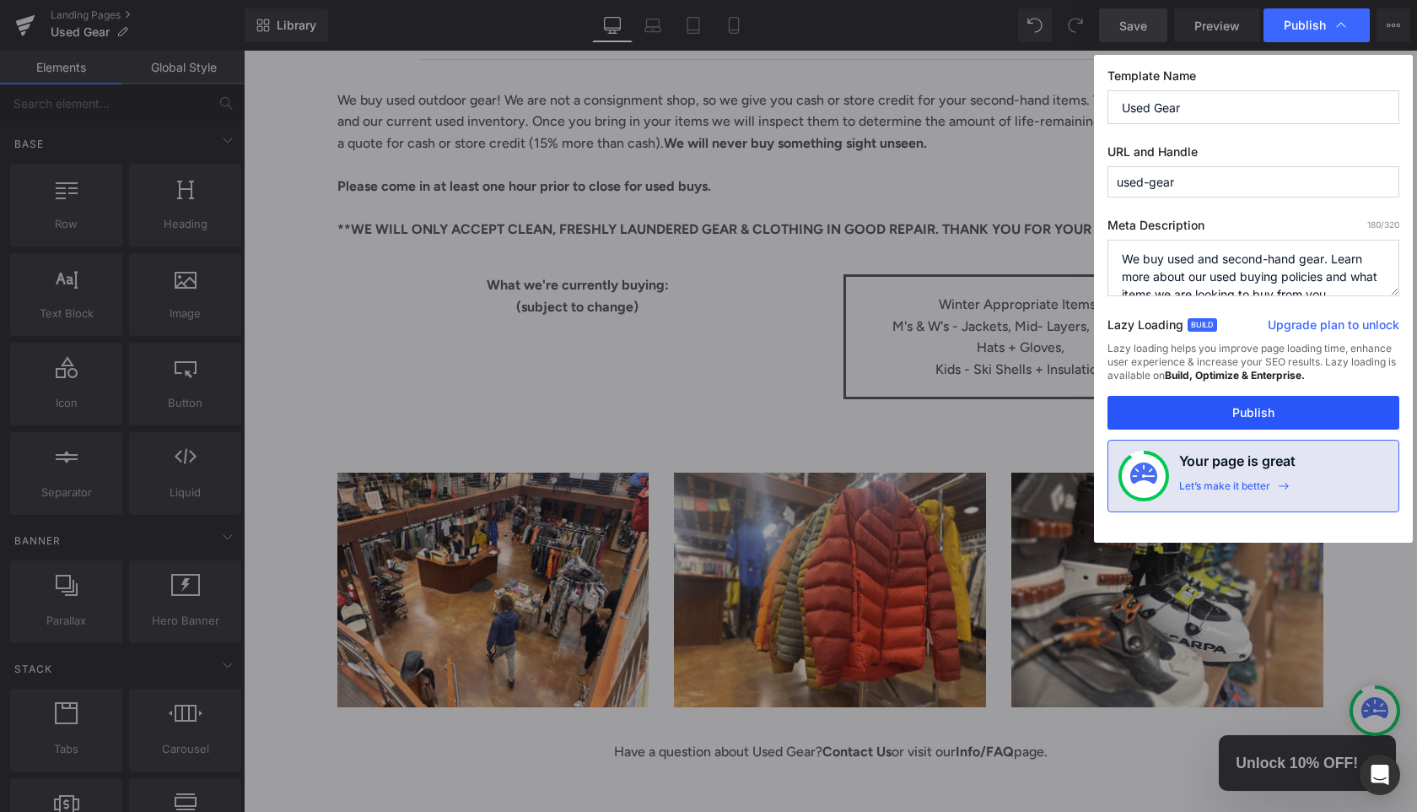
click at [1269, 408] on button "Publish" at bounding box center [1254, 413] width 292 height 34
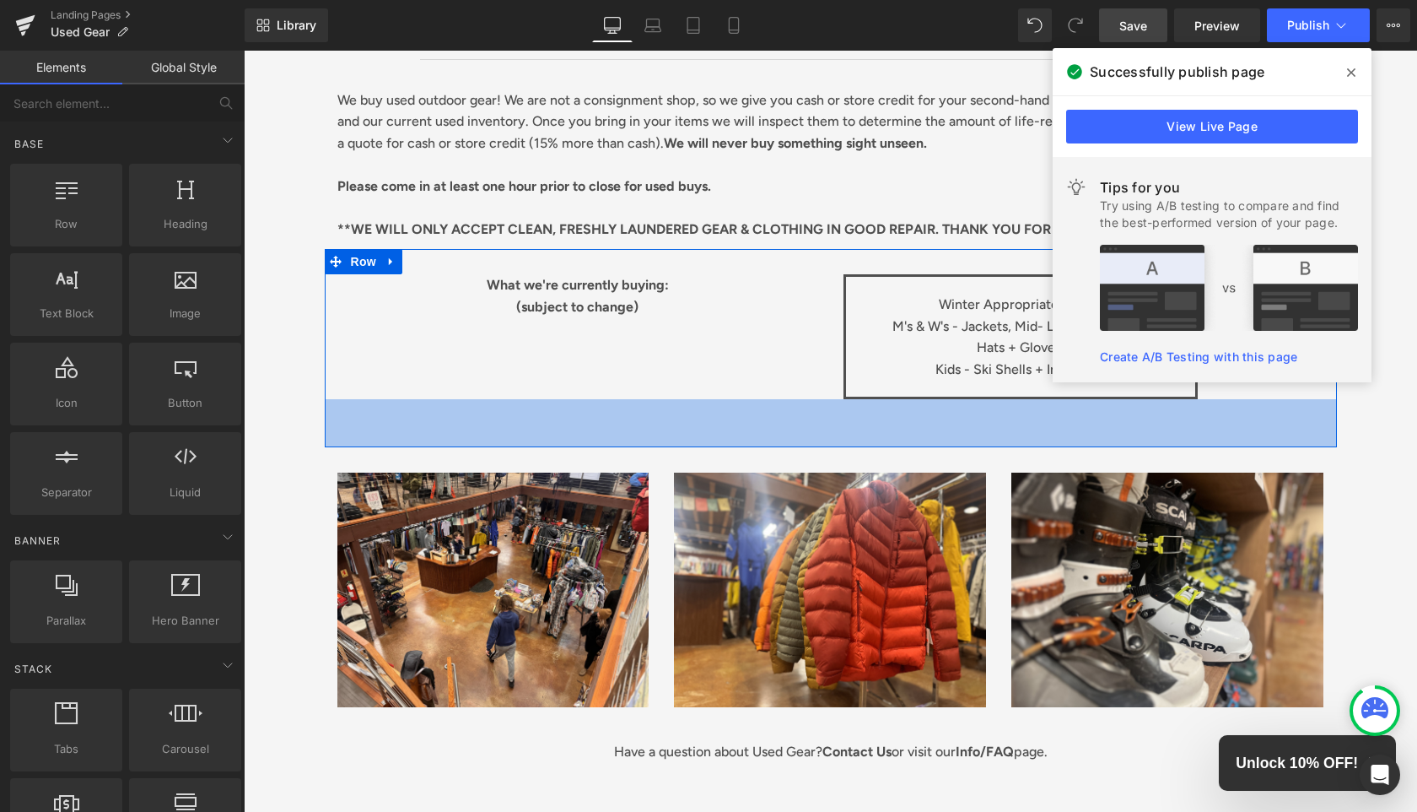
click at [686, 412] on div "57px" at bounding box center [831, 423] width 1012 height 48
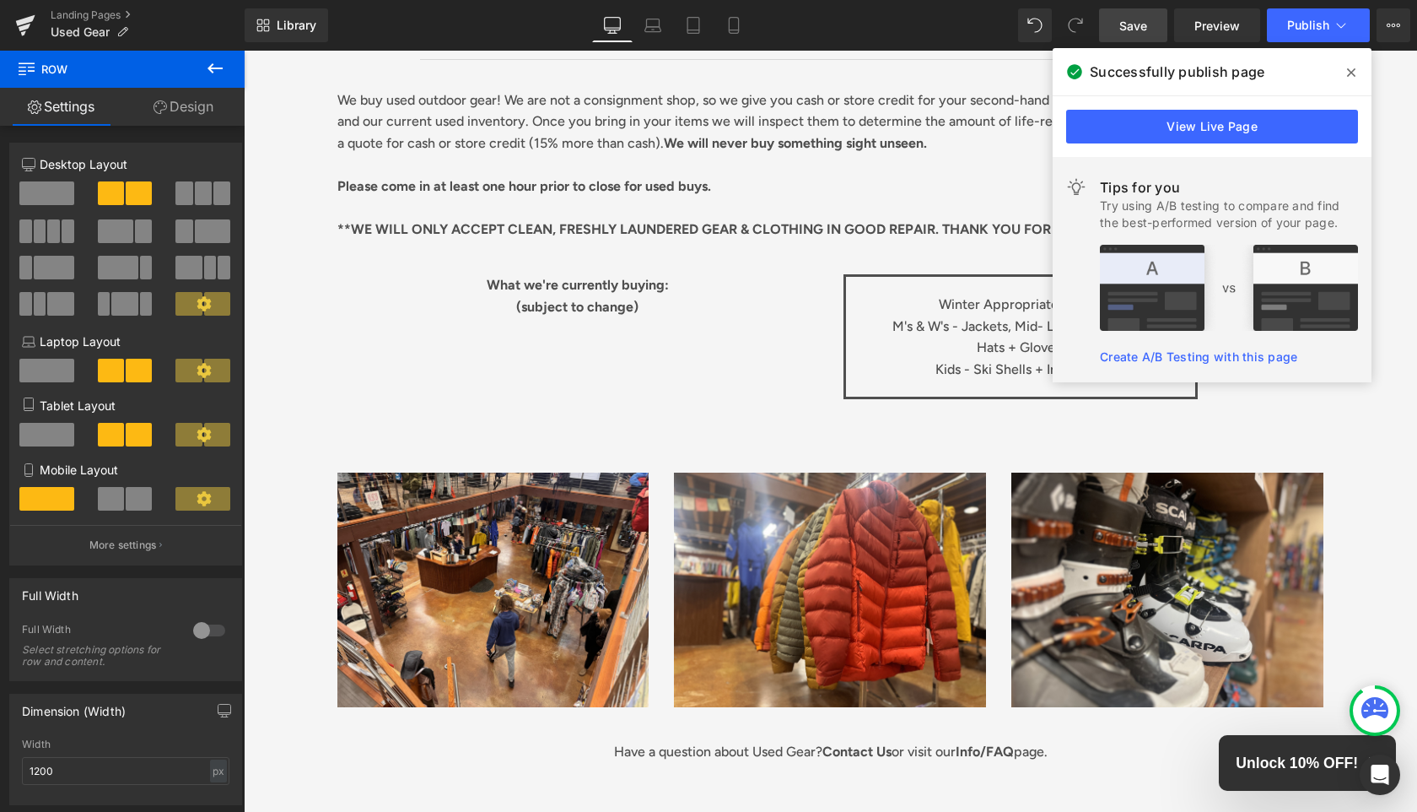
click at [1362, 78] on span at bounding box center [1351, 72] width 27 height 27
